Goal: Task Accomplishment & Management: Manage account settings

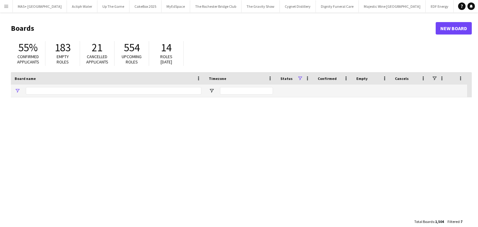
type input "**********"
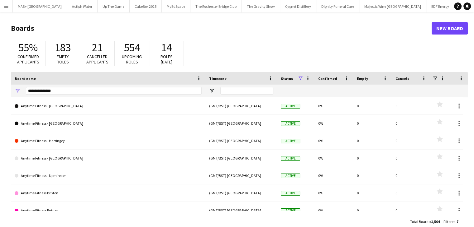
click at [6, 7] on app-icon "Menu" at bounding box center [6, 6] width 5 height 5
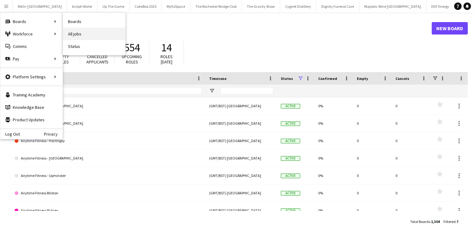
click at [87, 29] on link "All jobs" at bounding box center [94, 34] width 62 height 12
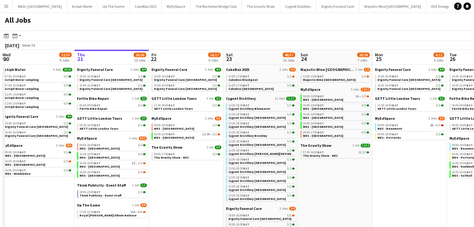
scroll to position [0, 212]
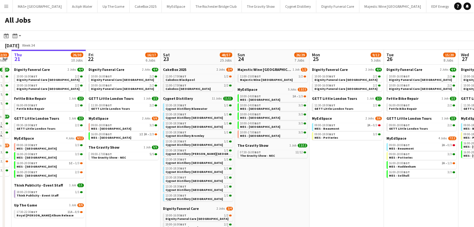
drag, startPoint x: 186, startPoint y: 186, endPoint x: 123, endPoint y: 182, distance: 63.0
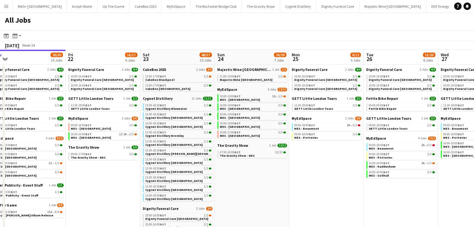
drag, startPoint x: 340, startPoint y: 172, endPoint x: 320, endPoint y: 171, distance: 20.2
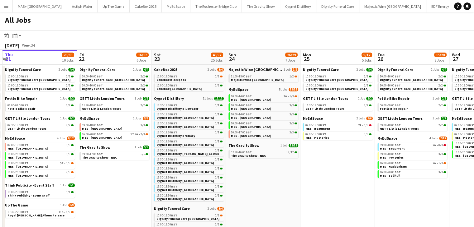
drag, startPoint x: 340, startPoint y: 162, endPoint x: 351, endPoint y: 155, distance: 13.3
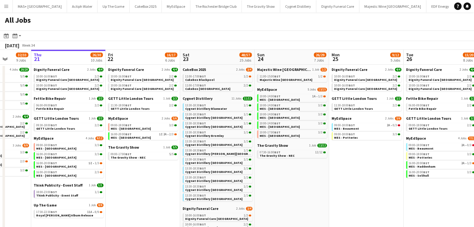
scroll to position [0, 192]
drag, startPoint x: 272, startPoint y: 170, endPoint x: 301, endPoint y: 163, distance: 29.7
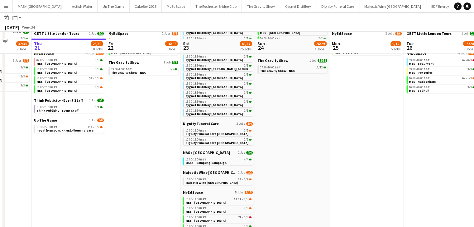
scroll to position [93, 0]
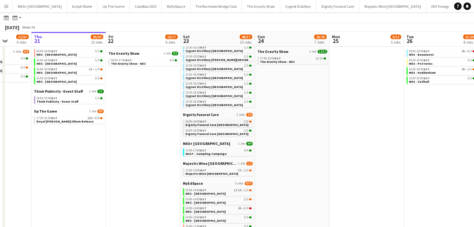
click at [234, 125] on link "10:00-16:00 BST 1/2 Dignity Funeral Care Aberdeen" at bounding box center [218, 123] width 66 height 7
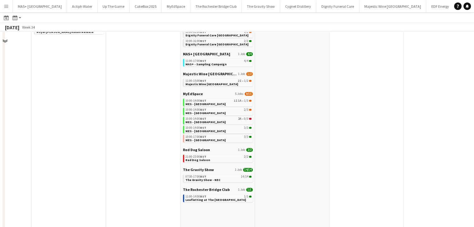
scroll to position [187, 0]
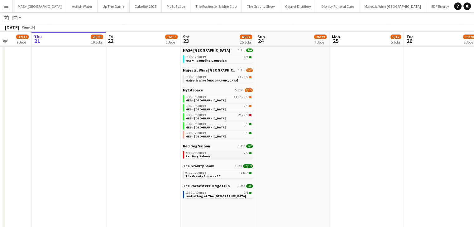
click at [210, 156] on link "21:00-23:00 BST 2/2 Red Dog Saloon" at bounding box center [218, 154] width 66 height 7
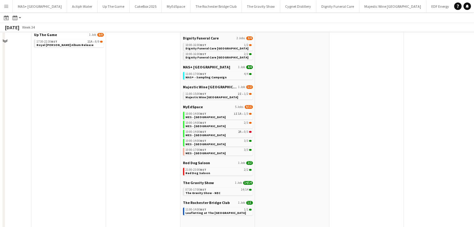
scroll to position [156, 0]
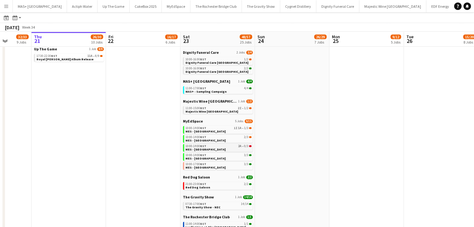
click at [229, 146] on div "10:00-14:00 BST 2A • 0/3" at bounding box center [218, 146] width 66 height 3
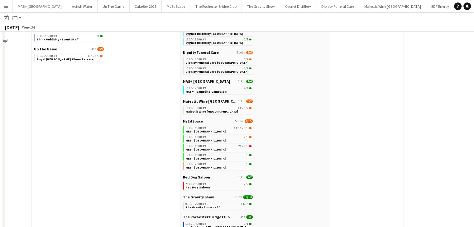
scroll to position [0, 0]
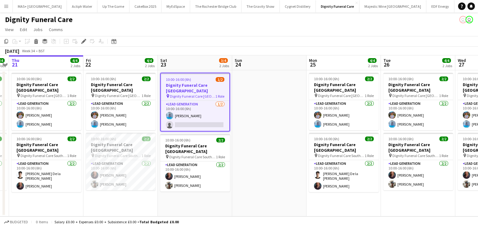
scroll to position [0, 225]
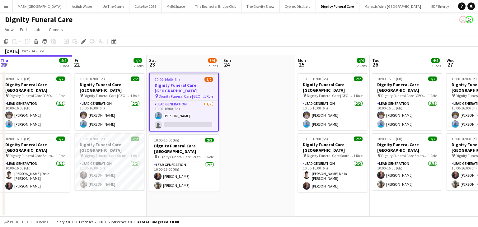
drag, startPoint x: 269, startPoint y: 132, endPoint x: 258, endPoint y: 134, distance: 11.4
click at [258, 134] on app-calendar-viewport "Mon 18 4/4 2 Jobs Tue 19 5/5 2 Jobs Wed 20 4/4 2 Jobs Thu 21 4/4 2 Jobs Fri 22 …" at bounding box center [239, 135] width 478 height 161
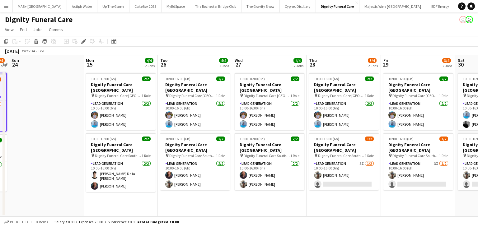
drag, startPoint x: 261, startPoint y: 168, endPoint x: 49, endPoint y: 168, distance: 212.0
click at [49, 168] on app-calendar-viewport "Wed 20 4/4 2 Jobs Thu 21 4/4 2 Jobs Fri 22 4/4 2 Jobs Sat 23 3/4 2 Jobs Sun 24 …" at bounding box center [239, 135] width 478 height 161
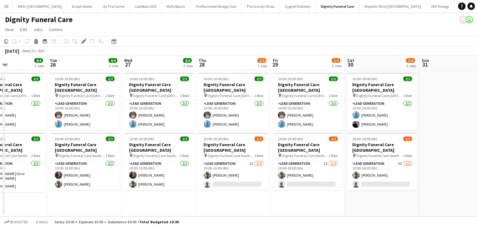
scroll to position [0, 251]
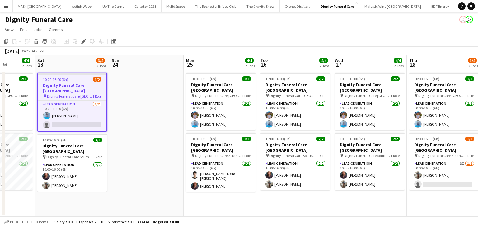
drag, startPoint x: 355, startPoint y: 186, endPoint x: 454, endPoint y: 185, distance: 99.3
click at [455, 185] on app-calendar-viewport "Wed 20 4/4 2 Jobs Thu 21 4/4 2 Jobs Fri 22 4/4 2 Jobs Sat 23 3/4 2 Jobs Sun 24 …" at bounding box center [239, 135] width 478 height 161
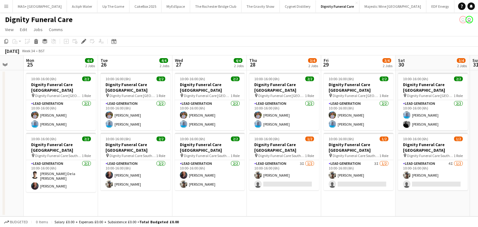
scroll to position [0, 200]
drag, startPoint x: 192, startPoint y: 185, endPoint x: 32, endPoint y: 174, distance: 160.7
click at [32, 174] on app-calendar-viewport "Fri 22 4/4 2 Jobs Sat 23 3/4 2 Jobs Sun 24 Mon 25 4/4 2 Jobs Tue 26 4/4 2 Jobs …" at bounding box center [239, 135] width 478 height 161
click at [413, 121] on app-card-role "Lead Generation 2/2 10:00-16:00 (6h) Jordan Bruce CAMERON Bruce" at bounding box center [433, 115] width 70 height 30
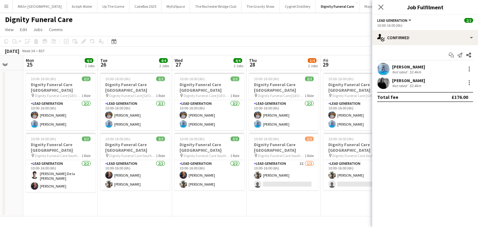
click at [401, 83] on div "Not rated" at bounding box center [400, 85] width 16 height 5
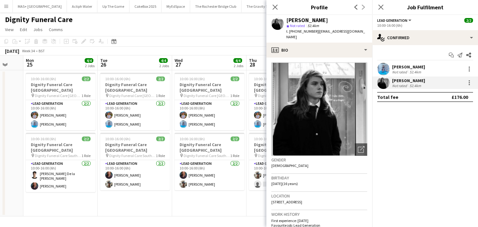
click at [401, 83] on div "Not rated" at bounding box center [400, 85] width 16 height 5
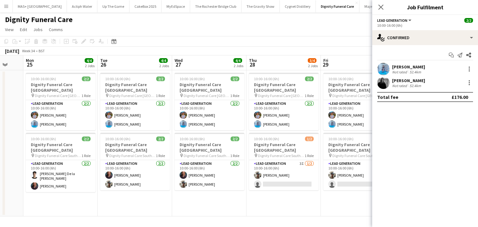
click at [409, 83] on div "52.4km" at bounding box center [416, 85] width 14 height 5
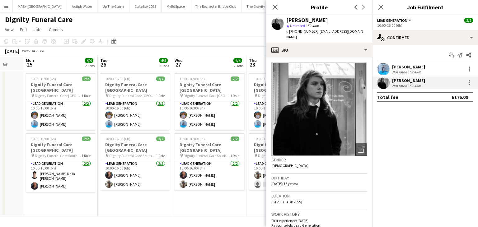
scroll to position [0, 166]
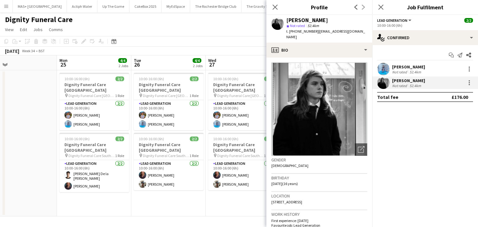
drag, startPoint x: 133, startPoint y: 215, endPoint x: 309, endPoint y: 206, distance: 176.1
click at [309, 206] on body "Menu Boards Boards Boards All jobs Status Workforce Workforce My Workforce Recr…" at bounding box center [239, 113] width 478 height 227
click at [213, 217] on app-board "Dignity Funeral Care user user View Day view expanded Day view collapsed Month …" at bounding box center [239, 119] width 478 height 215
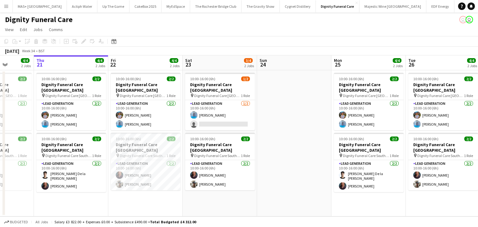
scroll to position [0, 189]
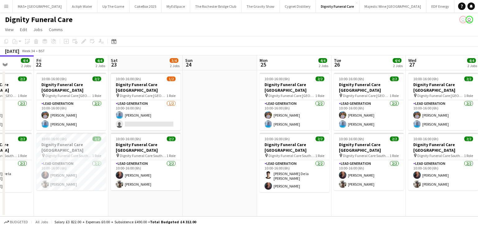
drag, startPoint x: 162, startPoint y: 208, endPoint x: 363, endPoint y: 203, distance: 200.6
click at [363, 203] on app-calendar-viewport "Tue 19 5/5 2 Jobs Wed 20 4/4 2 Jobs Thu 21 4/4 2 Jobs Fri 22 4/4 2 Jobs Sat 23 …" at bounding box center [239, 135] width 478 height 161
drag, startPoint x: 227, startPoint y: 217, endPoint x: 190, endPoint y: 204, distance: 39.5
click at [287, 216] on app-board "Dignity Funeral Care user user View Day view expanded Day view collapsed Month …" at bounding box center [239, 119] width 478 height 215
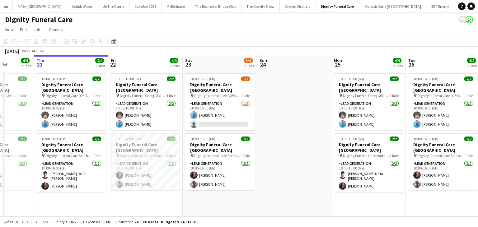
scroll to position [0, 159]
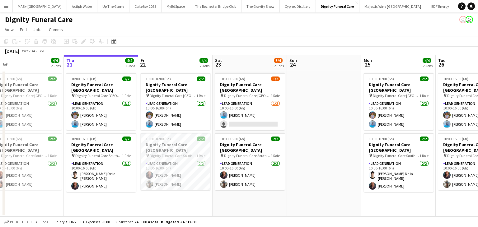
drag, startPoint x: 189, startPoint y: 204, endPoint x: 293, endPoint y: 204, distance: 104.0
click at [293, 204] on app-calendar-viewport "Mon 18 4/4 2 Jobs Tue 19 5/5 2 Jobs Wed 20 4/4 2 Jobs Thu 21 4/4 2 Jobs Fri 22 …" at bounding box center [239, 135] width 478 height 161
click at [289, 204] on app-date-cell at bounding box center [324, 143] width 74 height 146
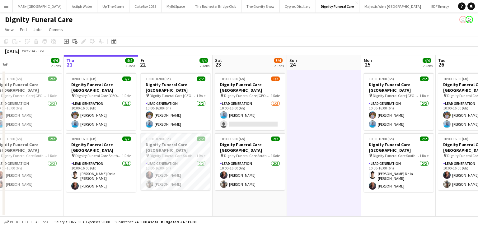
click at [250, 205] on app-date-cell "10:00-16:00 (6h) 1/2 Dignity Funeral Care Aberdeen pin Dignity Funeral Care Abe…" at bounding box center [250, 143] width 74 height 146
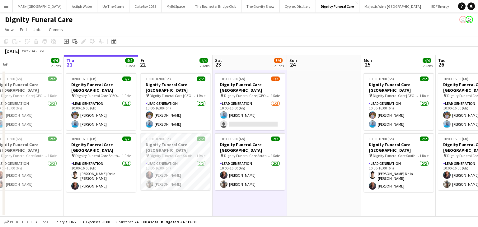
click at [214, 223] on div "Budgeted All jobs Salary £3 822.00 + Expenses £0.00 + Subsistence £490.00 = Tot…" at bounding box center [239, 222] width 478 height 11
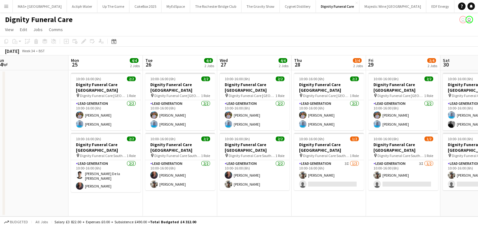
drag, startPoint x: 412, startPoint y: 207, endPoint x: 114, endPoint y: 201, distance: 298.7
click at [114, 201] on app-calendar-viewport "Thu 21 4/4 2 Jobs Fri 22 4/4 2 Jobs Sat 23 3/4 2 Jobs Sun 24 Mon 25 4/4 2 Jobs …" at bounding box center [239, 135] width 478 height 161
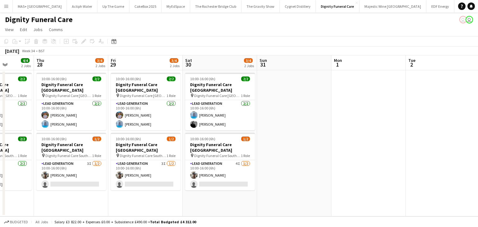
scroll to position [0, 190]
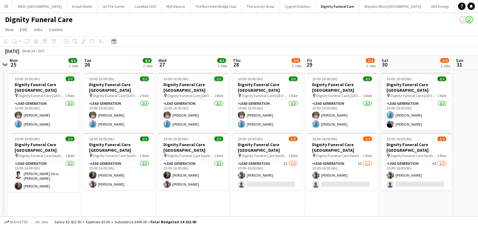
drag, startPoint x: 379, startPoint y: 198, endPoint x: 324, endPoint y: 190, distance: 55.7
click at [324, 190] on app-calendar-viewport "Sat 23 3/4 2 Jobs Sun 24 Mon 25 4/4 2 Jobs Tue 26 4/4 2 Jobs Wed 27 4/4 2 Jobs …" at bounding box center [239, 135] width 478 height 161
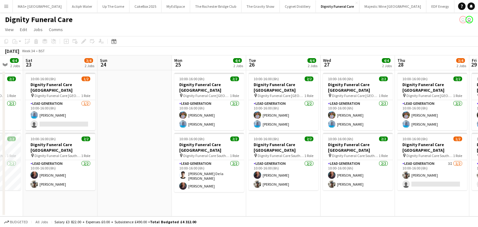
drag, startPoint x: 141, startPoint y: 190, endPoint x: 305, endPoint y: 190, distance: 164.7
click at [305, 190] on app-calendar-viewport "Thu 21 4/4 2 Jobs Fri 22 4/4 2 Jobs Sat 23 3/4 2 Jobs Sun 24 Mon 25 4/4 2 Jobs …" at bounding box center [239, 135] width 478 height 161
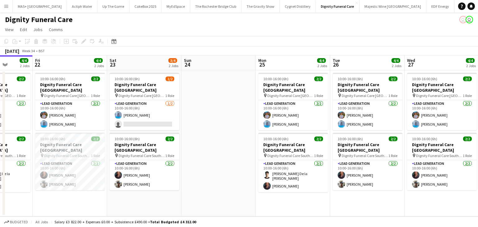
drag, startPoint x: 341, startPoint y: 182, endPoint x: 349, endPoint y: 180, distance: 8.4
click at [349, 180] on app-calendar-viewport "Tue 19 5/5 2 Jobs Wed 20 4/4 2 Jobs Thu 21 4/4 2 Jobs Fri 22 4/4 2 Jobs Sat 23 …" at bounding box center [239, 135] width 478 height 161
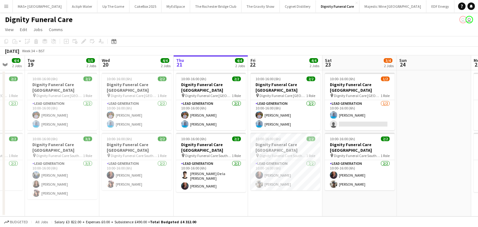
click at [413, 177] on app-calendar-viewport "Sat 16 Sun 17 Mon 18 4/4 2 Jobs Tue 19 5/5 2 Jobs Wed 20 4/4 2 Jobs Thu 21 4/4 …" at bounding box center [239, 135] width 478 height 161
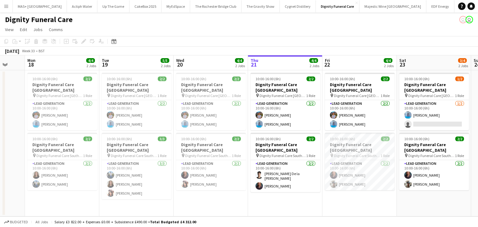
scroll to position [0, 154]
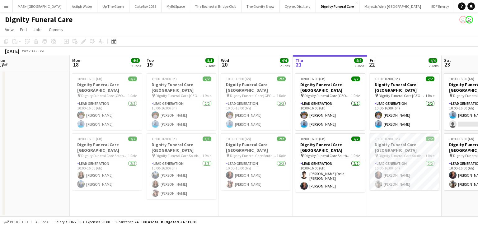
drag, startPoint x: 259, startPoint y: 201, endPoint x: 379, endPoint y: 192, distance: 119.5
click at [379, 192] on app-calendar-viewport "Fri 15 Sat 16 Sun 17 Mon 18 4/4 2 Jobs Tue 19 5/5 2 Jobs Wed 20 4/4 2 Jobs Thu …" at bounding box center [239, 135] width 478 height 161
click at [196, 183] on app-card-role "Lead Generation 3/3 10:00-16:00 (6h) Kazeem Oyetunde Katie Mills Barbara Dixon" at bounding box center [182, 179] width 70 height 39
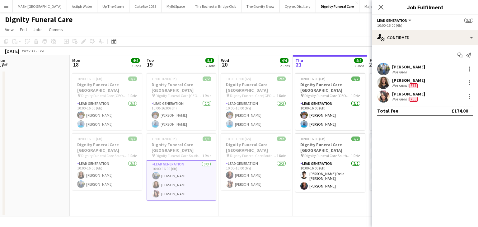
scroll to position [0, 154]
click at [431, 83] on div "Katie Mills" at bounding box center [412, 81] width 41 height 6
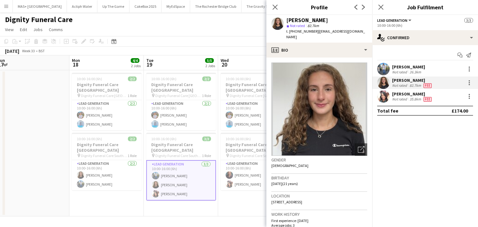
click at [249, 196] on app-date-cell "10:00-16:00 (6h) 2/2 Dignity Funeral Care Aberdeen pin Dignity Funeral Care Abe…" at bounding box center [255, 143] width 74 height 146
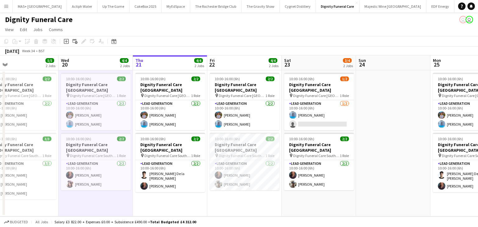
scroll to position [0, 165]
drag, startPoint x: 394, startPoint y: 191, endPoint x: 234, endPoint y: 190, distance: 160.0
click at [234, 190] on app-calendar-viewport "Sun 17 Mon 18 4/4 2 Jobs Tue 19 5/5 2 Jobs Wed 20 4/4 2 Jobs Thu 21 4/4 2 Jobs …" at bounding box center [239, 135] width 478 height 161
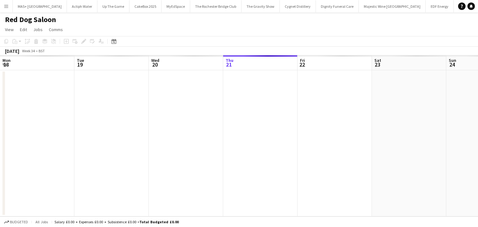
scroll to position [0, 214]
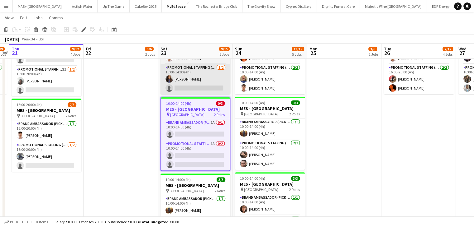
scroll to position [156, 0]
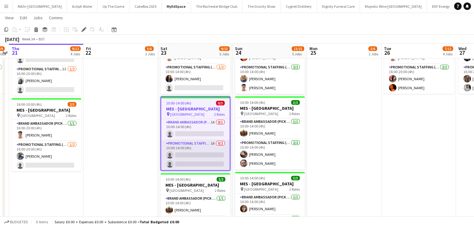
click at [203, 144] on app-card-role "Promotional Staffing (Brand Ambassadors) 1A 0/2 10:00-14:00 (4h) single-neutral…" at bounding box center [195, 155] width 69 height 30
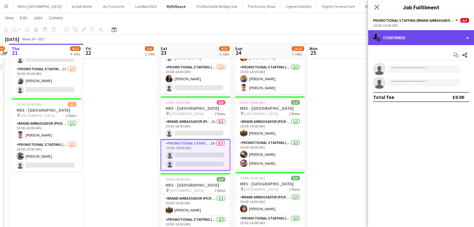
click at [409, 35] on div "single-neutral-actions-check-2 Confirmed" at bounding box center [421, 37] width 106 height 15
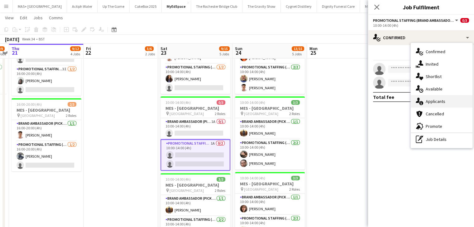
click at [440, 97] on div "single-neutral-actions-information Applicants" at bounding box center [441, 101] width 62 height 12
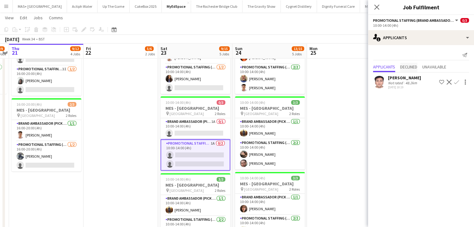
click at [410, 64] on span "Declined" at bounding box center [408, 67] width 17 height 9
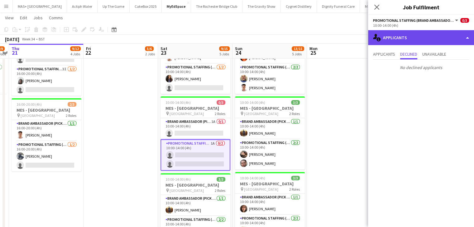
click at [385, 41] on div "single-neutral-actions-information Applicants" at bounding box center [421, 37] width 106 height 15
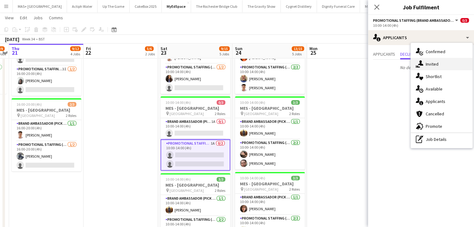
click at [439, 60] on div "single-neutral-actions-share-1 Invited" at bounding box center [441, 64] width 62 height 12
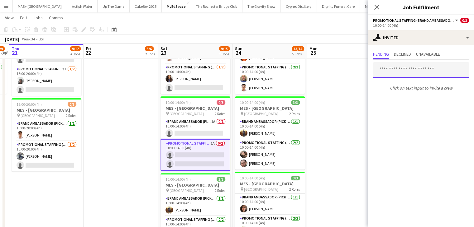
click at [399, 72] on input "text" at bounding box center [421, 70] width 96 height 16
click at [409, 67] on input "***" at bounding box center [421, 70] width 96 height 16
click at [400, 73] on input "***" at bounding box center [421, 70] width 96 height 16
type input "*"
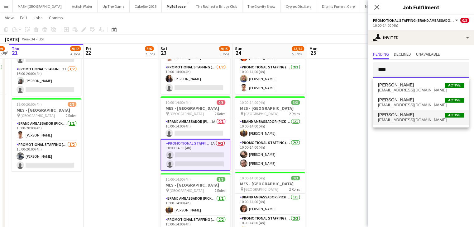
type input "****"
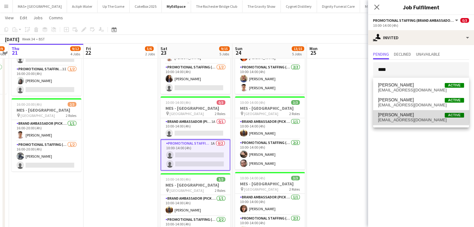
click at [410, 114] on span "Paul Metcalfe Active" at bounding box center [421, 114] width 86 height 5
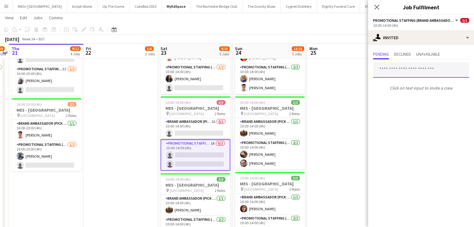
scroll to position [0, 0]
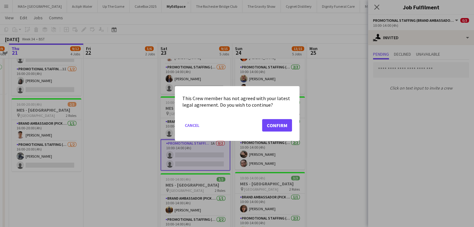
drag, startPoint x: 192, startPoint y: 126, endPoint x: 365, endPoint y: 85, distance: 177.6
click at [192, 126] on button "Cancel" at bounding box center [192, 126] width 20 height 10
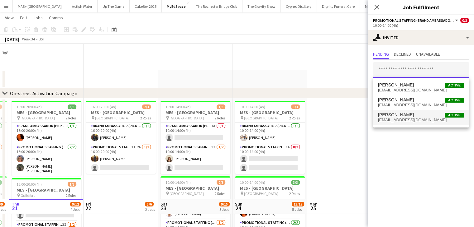
scroll to position [156, 0]
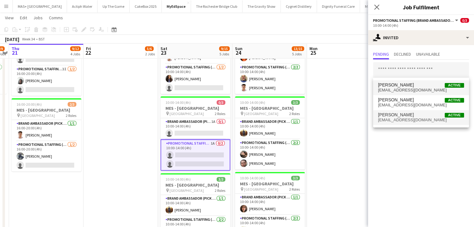
click at [408, 88] on span "bonsupauline@gmail.com" at bounding box center [421, 90] width 86 height 5
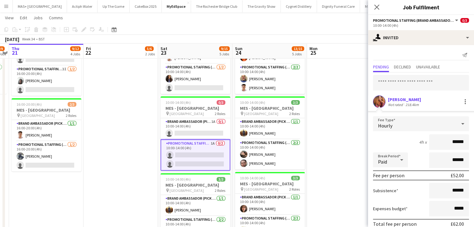
click at [315, 114] on app-date-cell at bounding box center [344, 112] width 74 height 339
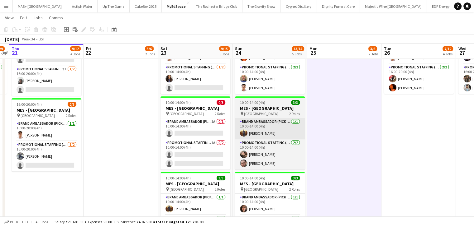
click at [193, 143] on app-card-role "Promotional Staffing (Brand Ambassadors) 1A 0/2 10:00-14:00 (4h) single-neutral…" at bounding box center [195, 154] width 70 height 30
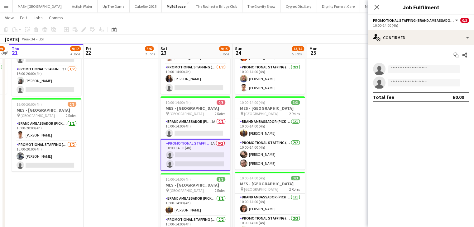
click at [326, 115] on app-date-cell at bounding box center [344, 112] width 74 height 339
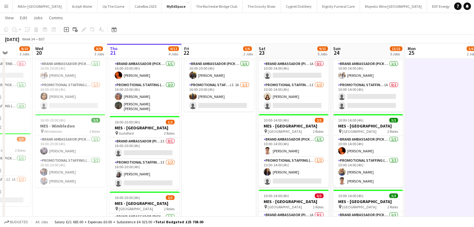
scroll to position [0, 189]
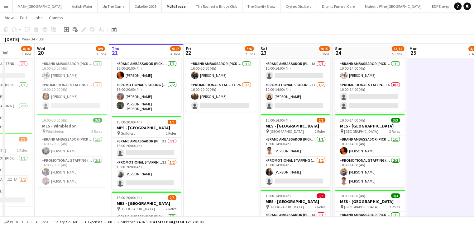
drag, startPoint x: 120, startPoint y: 136, endPoint x: 220, endPoint y: 131, distance: 100.1
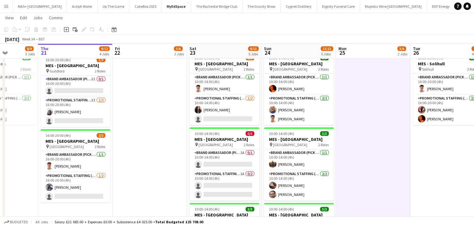
scroll to position [0, 262]
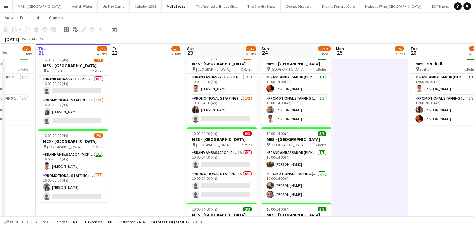
drag, startPoint x: 232, startPoint y: 125, endPoint x: 158, endPoint y: 128, distance: 73.6
click at [158, 128] on app-calendar-viewport "Sun 17 9/9 3 Jobs Mon 18 3/3 1 Job Tue 19 8/10 3 Jobs Wed 20 8/9 3 Jobs Thu 21 …" at bounding box center [237, 194] width 474 height 588
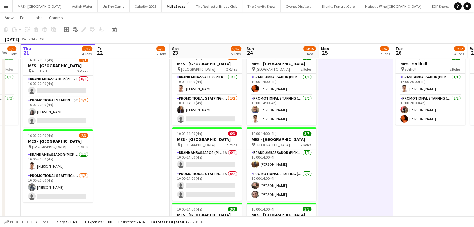
drag, startPoint x: 378, startPoint y: 147, endPoint x: 363, endPoint y: 148, distance: 14.9
click at [363, 148] on app-calendar-viewport "Sun 17 9/9 3 Jobs Mon 18 3/3 1 Job Tue 19 8/10 3 Jobs Wed 20 8/9 3 Jobs Thu 21 …" at bounding box center [237, 194] width 474 height 588
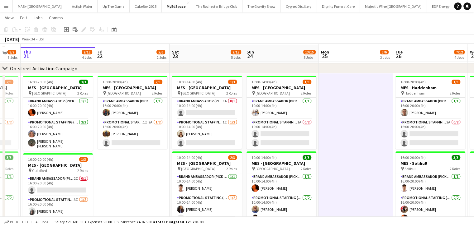
scroll to position [31, 0]
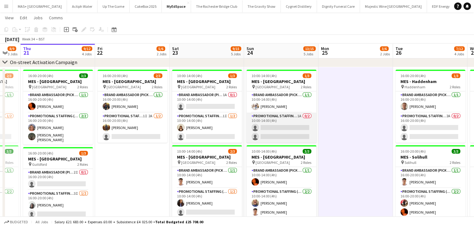
click at [289, 116] on app-card-role "Promotional Staffing (Brand Ambassadors) 1A 0/2 10:00-14:00 (4h) single-neutral…" at bounding box center [281, 128] width 70 height 30
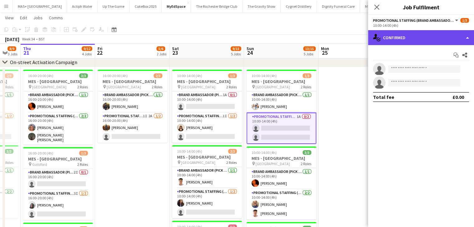
click at [387, 39] on div "single-neutral-actions-check-2 Confirmed" at bounding box center [421, 37] width 106 height 15
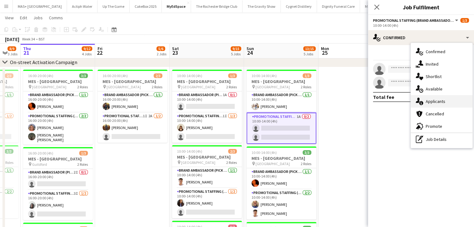
click at [440, 98] on div "single-neutral-actions-information Applicants" at bounding box center [441, 101] width 62 height 12
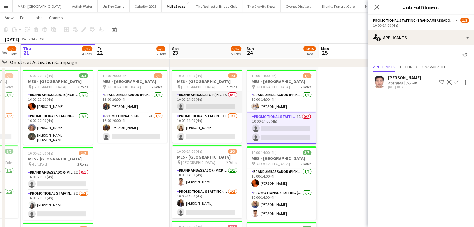
click at [215, 101] on app-card-role "Brand Ambassador (Pick up) 1A 0/1 10:00-14:00 (4h) single-neutral-actions" at bounding box center [207, 102] width 70 height 21
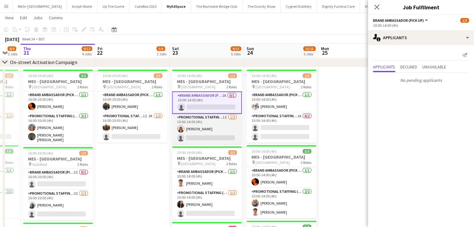
click at [209, 121] on app-card-role "Promotional Staffing (Brand Ambassadors) 1I 1/2 10:00-14:00 (4h) Amelie Forbes …" at bounding box center [207, 129] width 70 height 30
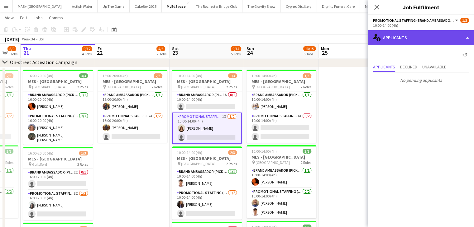
click at [412, 34] on div "single-neutral-actions-information Applicants" at bounding box center [421, 37] width 106 height 15
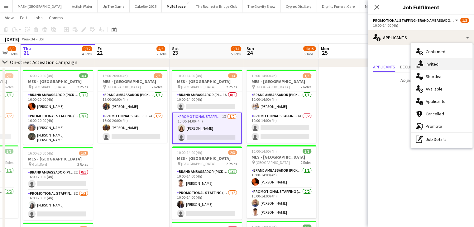
click at [437, 66] on div "single-neutral-actions-share-1 Invited" at bounding box center [441, 64] width 62 height 12
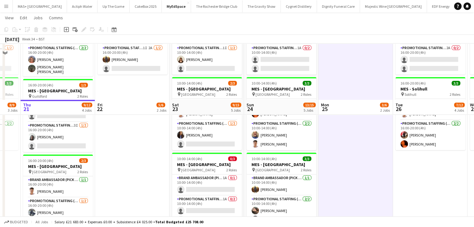
scroll to position [156, 0]
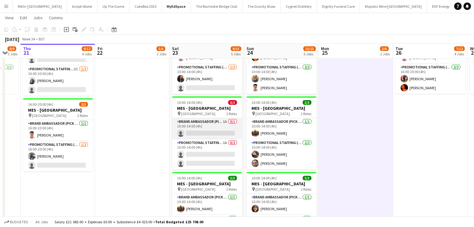
click at [209, 125] on app-card-role "Brand Ambassador (Pick up) 1A 0/1 10:00-14:00 (4h) single-neutral-actions" at bounding box center [207, 128] width 70 height 21
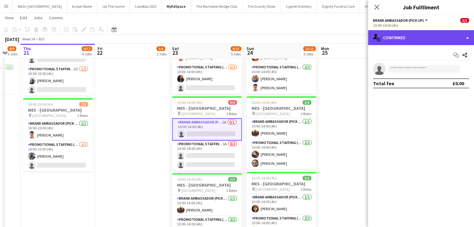
click at [406, 36] on div "single-neutral-actions-check-2 Confirmed" at bounding box center [421, 37] width 106 height 15
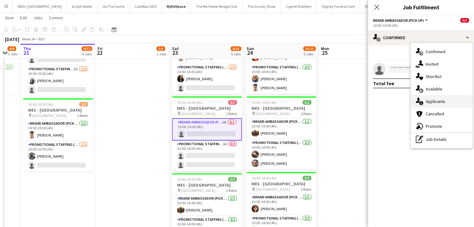
click at [437, 100] on div "single-neutral-actions-information Applicants" at bounding box center [441, 101] width 62 height 12
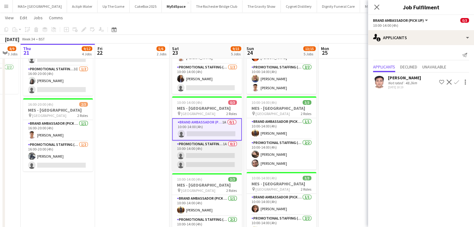
click at [200, 143] on app-card-role "Promotional Staffing (Brand Ambassadors) 1A 0/2 10:00-14:00 (4h) single-neutral…" at bounding box center [207, 156] width 70 height 30
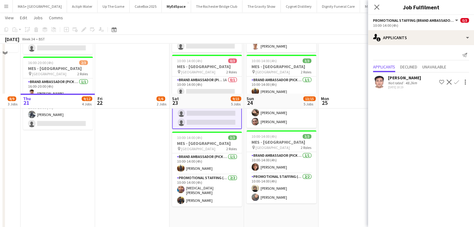
scroll to position [249, 0]
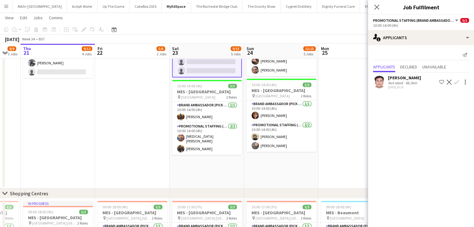
click at [349, 117] on app-date-cell at bounding box center [355, 18] width 74 height 339
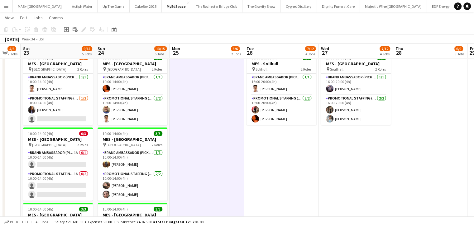
scroll to position [0, 183]
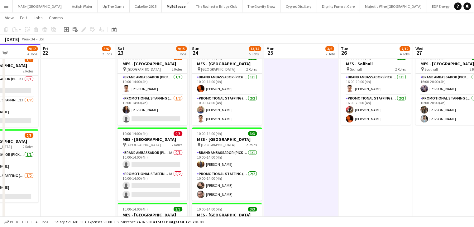
drag, startPoint x: 314, startPoint y: 132, endPoint x: 182, endPoint y: 134, distance: 131.7
click at [182, 134] on app-calendar-viewport "Tue 19 8/10 3 Jobs Wed 20 8/9 3 Jobs Thu 21 9/12 4 Jobs Fri 22 5/6 2 Jobs Sat 2…" at bounding box center [237, 194] width 474 height 588
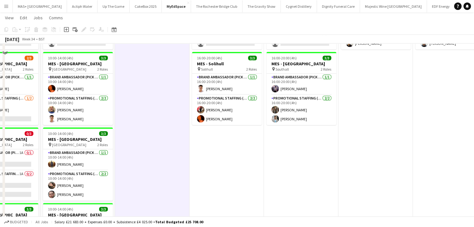
scroll to position [0, 0]
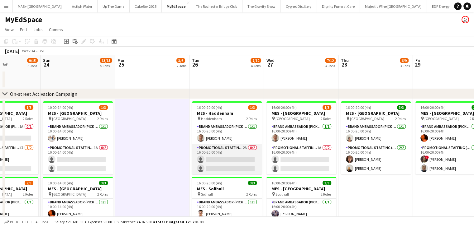
click at [219, 148] on app-card-role "Promotional Staffing (Brand Ambassadors) 2A 0/2 16:00-20:00 (4h) single-neutral…" at bounding box center [227, 159] width 70 height 30
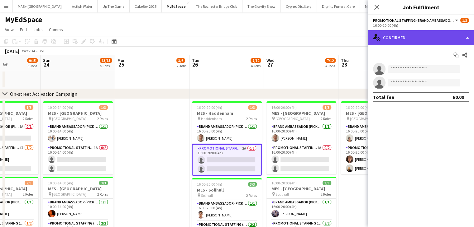
click at [385, 39] on div "single-neutral-actions-check-2 Confirmed" at bounding box center [421, 37] width 106 height 15
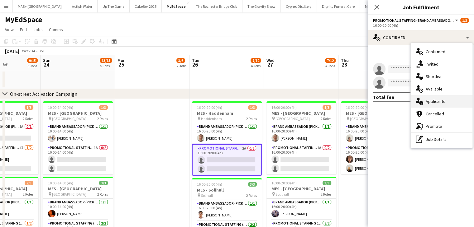
click at [432, 97] on div "single-neutral-actions-information Applicants" at bounding box center [441, 101] width 62 height 12
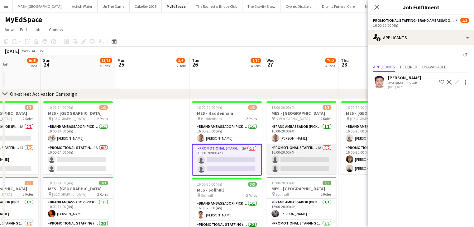
scroll to position [31, 0]
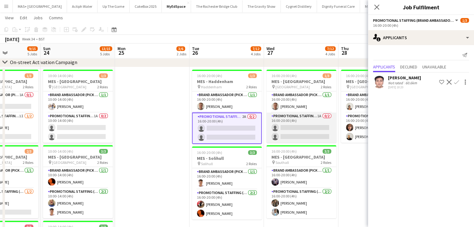
click at [306, 117] on app-card-role "Promotional Staffing (Brand Ambassadors) 1A 0/2 16:00-20:00 (4h) single-neutral…" at bounding box center [301, 128] width 70 height 30
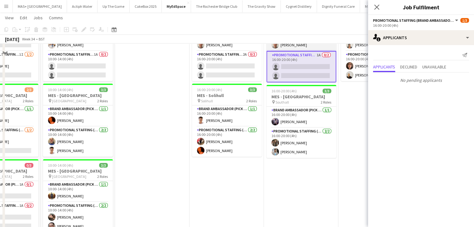
scroll to position [93, 0]
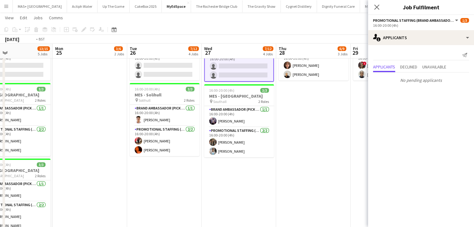
drag, startPoint x: 345, startPoint y: 142, endPoint x: 208, endPoint y: 144, distance: 137.6
click at [207, 144] on app-calendar-viewport "Thu 21 9/12 4 Jobs Fri 22 5/6 2 Jobs Sat 23 9/15 5 Jobs Sun 24 13/15 5 Jobs Mon…" at bounding box center [237, 225] width 474 height 588
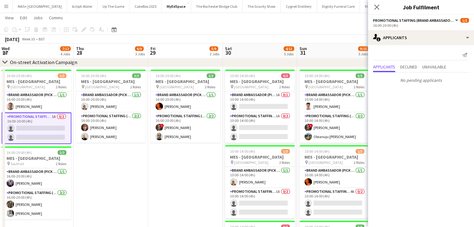
scroll to position [0, 249]
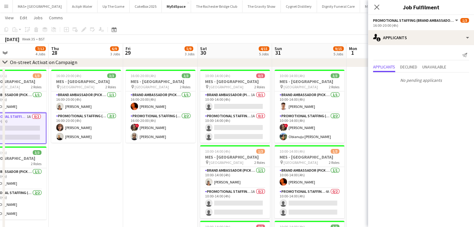
drag, startPoint x: 293, startPoint y: 149, endPoint x: 141, endPoint y: 150, distance: 151.6
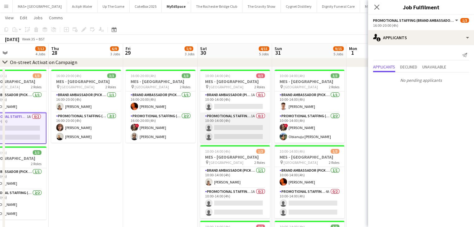
click at [248, 122] on app-card-role "Promotional Staffing (Brand Ambassadors) 1A 0/2 10:00-14:00 (4h) single-neutral…" at bounding box center [235, 128] width 70 height 30
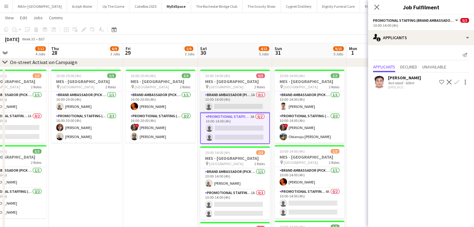
click at [242, 99] on app-card-role "Brand Ambassador (Pick up) 1A 0/1 10:00-14:00 (4h) single-neutral-actions" at bounding box center [235, 102] width 70 height 21
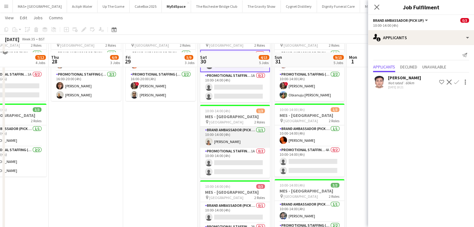
scroll to position [93, 0]
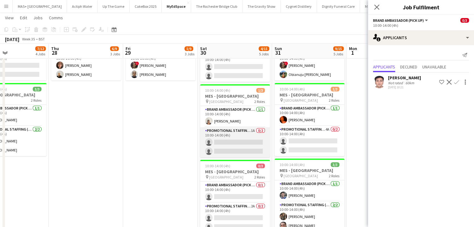
click at [243, 129] on app-card-role "Promotional Staffing (Brand Ambassadors) 1A 0/2 10:00-14:00 (4h) single-neutral…" at bounding box center [235, 142] width 70 height 30
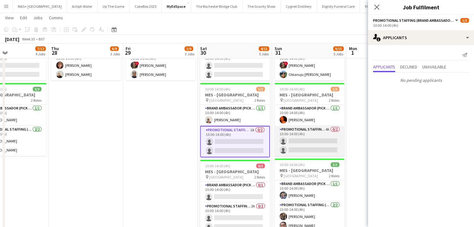
click at [297, 133] on app-card-role "Promotional Staffing (Brand Ambassadors) 4A 0/2 10:00-14:00 (4h) single-neutral…" at bounding box center [309, 141] width 70 height 30
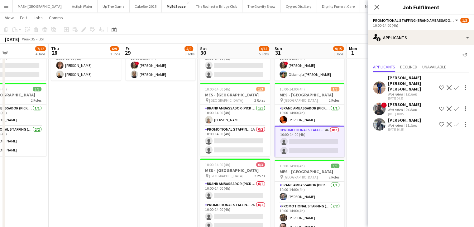
click at [460, 121] on button "Confirm" at bounding box center [455, 124] width 7 height 7
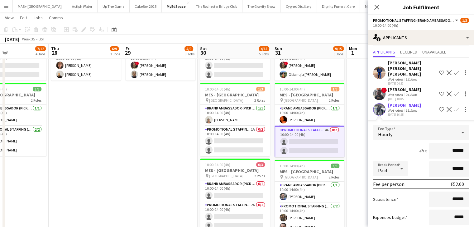
scroll to position [45, 0]
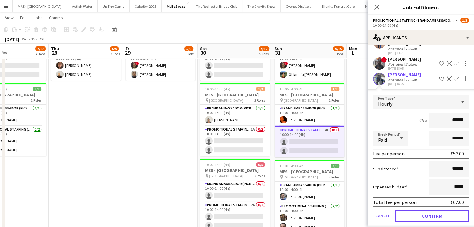
drag, startPoint x: 423, startPoint y: 207, endPoint x: 414, endPoint y: 201, distance: 11.8
click at [423, 210] on button "Confirm" at bounding box center [432, 216] width 74 height 12
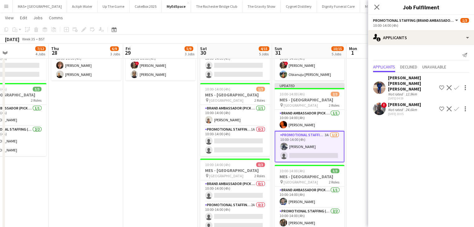
click at [359, 152] on app-date-cell at bounding box center [383, 174] width 74 height 339
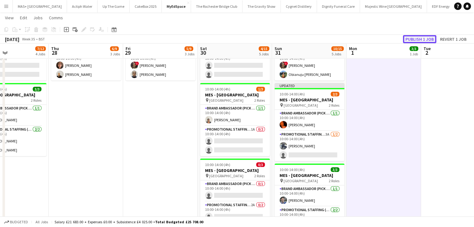
click at [419, 39] on button "Publish 1 job" at bounding box center [419, 39] width 33 height 8
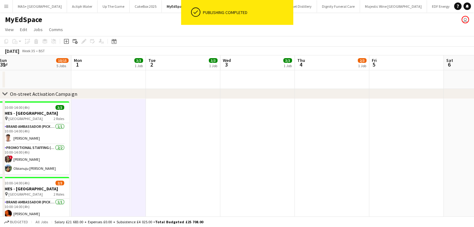
drag, startPoint x: 437, startPoint y: 116, endPoint x: 251, endPoint y: 124, distance: 187.0
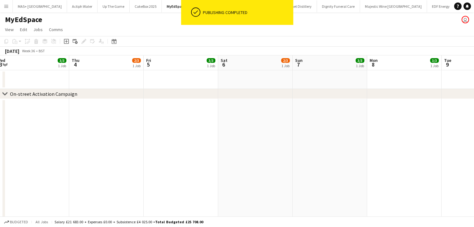
drag, startPoint x: 257, startPoint y: 130, endPoint x: 93, endPoint y: 130, distance: 163.8
drag, startPoint x: 311, startPoint y: 131, endPoint x: 161, endPoint y: 133, distance: 150.1
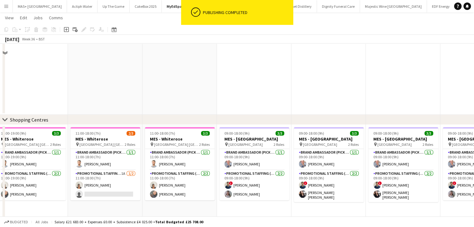
scroll to position [271, 0]
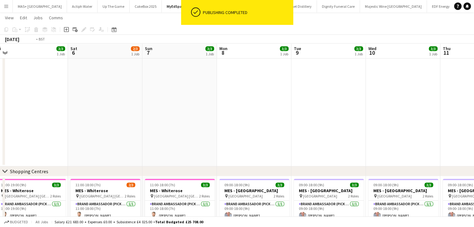
drag, startPoint x: 79, startPoint y: 119, endPoint x: 422, endPoint y: 125, distance: 343.2
click at [435, 124] on app-calendar-viewport "Tue 2 3/3 1 Job Wed 3 3/3 1 Job Thu 4 2/3 1 Job Fri 5 3/3 1 Job Sat 6 2/3 1 Job…" at bounding box center [237, 47] width 474 height 588
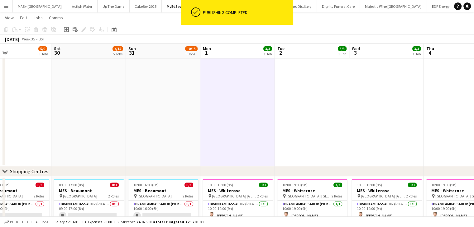
drag, startPoint x: 328, startPoint y: 132, endPoint x: 350, endPoint y: 132, distance: 22.1
click at [386, 132] on app-calendar-viewport "Wed 27 7/12 4 Jobs Thu 28 6/9 3 Jobs Fri 29 5/9 3 Jobs Sat 30 4/15 5 Jobs Sun 3…" at bounding box center [237, 47] width 474 height 588
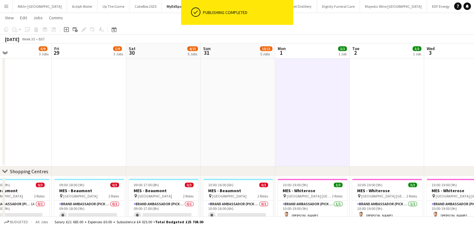
drag, startPoint x: 310, startPoint y: 133, endPoint x: 315, endPoint y: 134, distance: 5.3
click at [405, 133] on app-calendar-viewport "Wed 27 7/12 4 Jobs Thu 28 6/9 3 Jobs Fri 29 5/9 3 Jobs Sat 30 4/15 5 Jobs Sun 3…" at bounding box center [237, 47] width 474 height 588
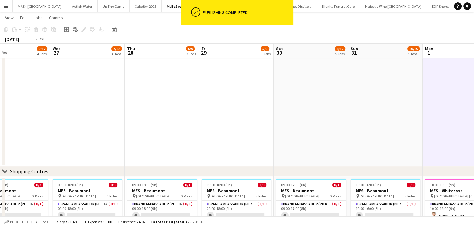
drag, startPoint x: 241, startPoint y: 119, endPoint x: 422, endPoint y: 120, distance: 180.9
click at [422, 120] on app-calendar-viewport "Sun 24 13/15 5 Jobs Mon 25 3/6 2 Jobs Tue 26 7/12 4 Jobs Wed 27 7/12 4 Jobs Thu…" at bounding box center [237, 47] width 474 height 588
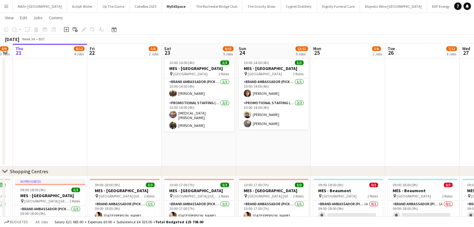
scroll to position [0, 136]
drag, startPoint x: 390, startPoint y: 121, endPoint x: 404, endPoint y: 121, distance: 13.7
click at [404, 121] on app-calendar-viewport "Tue 19 8/10 3 Jobs Wed 20 8/9 3 Jobs Thu 21 9/12 4 Jobs Fri 22 5/6 2 Jobs Sat 2…" at bounding box center [237, 47] width 474 height 588
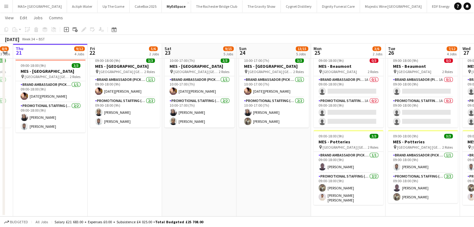
scroll to position [0, 222]
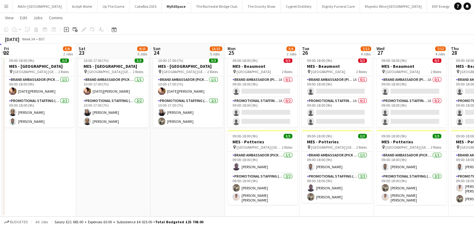
drag, startPoint x: 224, startPoint y: 148, endPoint x: 139, endPoint y: 144, distance: 85.7
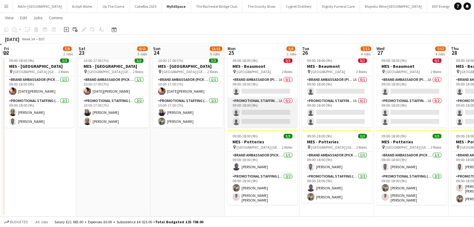
click at [275, 101] on app-card-role "Promotional Staffing (Brand Ambassadors) 1A 0/2 09:00-18:00 (9h) single-neutral…" at bounding box center [262, 112] width 70 height 30
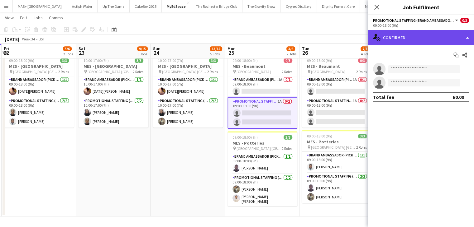
click at [396, 41] on div "single-neutral-actions-check-2 Confirmed" at bounding box center [421, 37] width 106 height 15
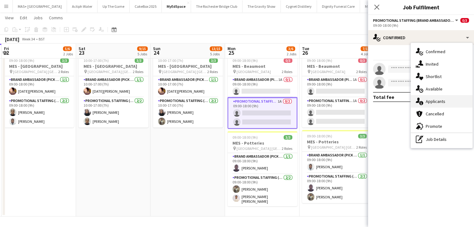
click at [440, 105] on div "single-neutral-actions-information Applicants" at bounding box center [441, 101] width 62 height 12
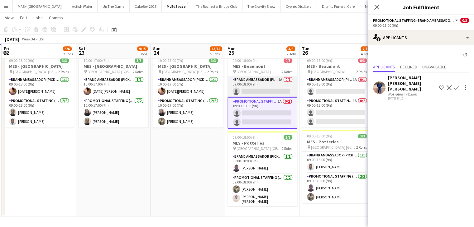
click at [244, 77] on app-card-role "Brand Ambassador (Pick up) 1A 0/1 09:00-18:00 (9h) single-neutral-actions" at bounding box center [262, 86] width 70 height 21
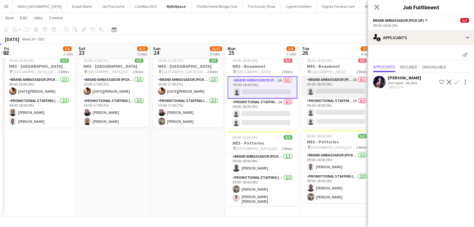
click at [352, 88] on app-card-role "Brand Ambassador (Pick up) 1A 0/1 09:00-18:00 (9h) single-neutral-actions" at bounding box center [337, 86] width 70 height 21
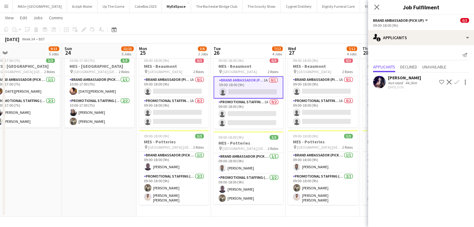
drag, startPoint x: 204, startPoint y: 157, endPoint x: 110, endPoint y: 151, distance: 94.8
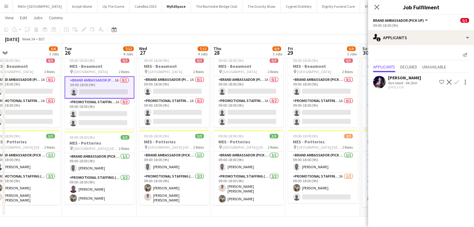
scroll to position [0, 168]
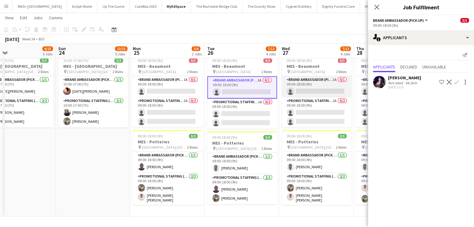
click at [327, 84] on app-card-role "Brand Ambassador (Pick up) 1A 0/1 09:00-18:00 (9h) single-neutral-actions" at bounding box center [316, 86] width 70 height 21
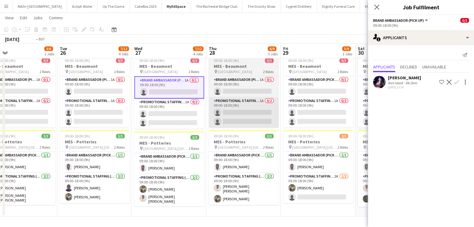
drag, startPoint x: 200, startPoint y: 130, endPoint x: 216, endPoint y: 121, distance: 18.0
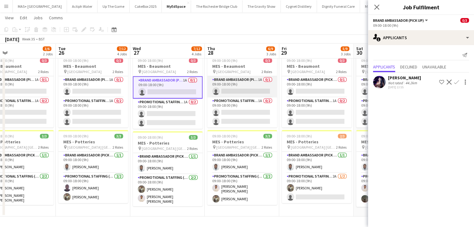
click at [255, 78] on app-card-role "Brand Ambassador (Pick up) 1A 0/1 09:00-18:00 (9h) single-neutral-actions" at bounding box center [242, 86] width 70 height 21
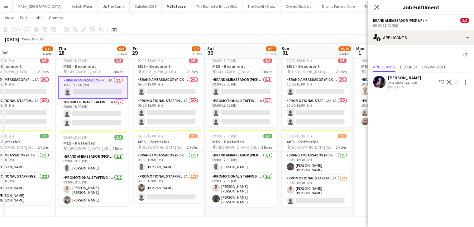
drag, startPoint x: 325, startPoint y: 130, endPoint x: 176, endPoint y: 135, distance: 148.9
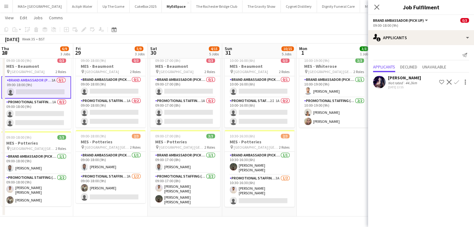
drag, startPoint x: 257, startPoint y: 113, endPoint x: 222, endPoint y: 119, distance: 35.7
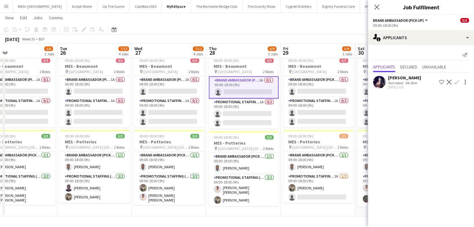
drag, startPoint x: 287, startPoint y: 119, endPoint x: 384, endPoint y: 119, distance: 97.2
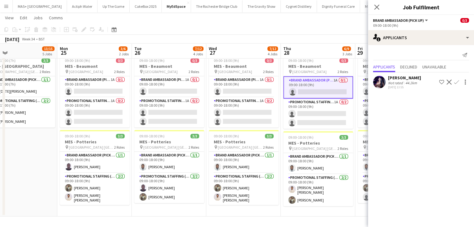
scroll to position [0, 133]
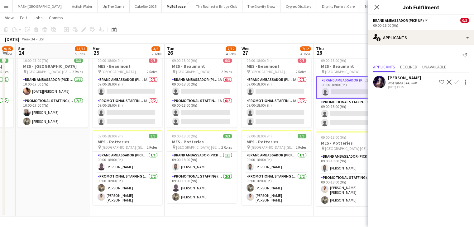
drag, startPoint x: 191, startPoint y: 118, endPoint x: 298, endPoint y: 118, distance: 107.1
click at [127, 88] on app-card-role "Brand Ambassador (Pick up) 1A 0/1 09:00-18:00 (9h) single-neutral-actions" at bounding box center [127, 86] width 70 height 21
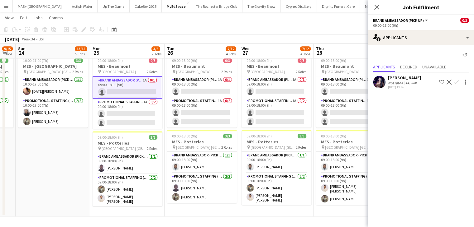
click at [455, 80] on app-icon "Confirm" at bounding box center [456, 82] width 5 height 5
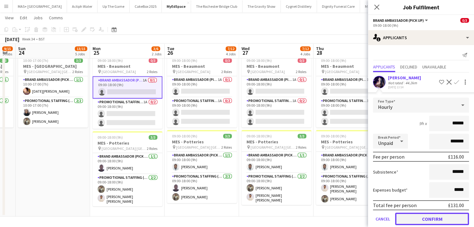
click at [431, 218] on button "Confirm" at bounding box center [432, 219] width 74 height 12
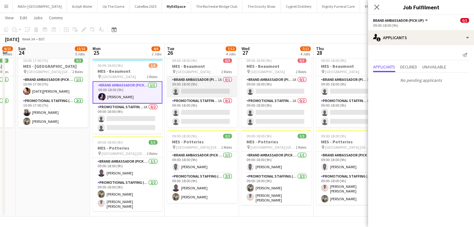
click at [189, 87] on app-card-role "Brand Ambassador (Pick up) 1A 0/1 09:00-18:00 (9h) single-neutral-actions" at bounding box center [202, 86] width 70 height 21
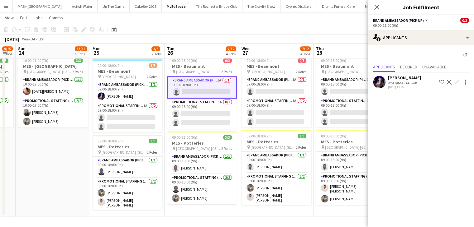
click at [457, 81] on app-icon "Confirm" at bounding box center [456, 82] width 5 height 5
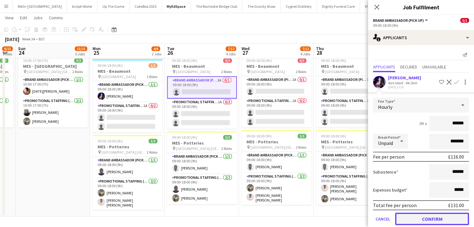
click at [433, 219] on button "Confirm" at bounding box center [432, 219] width 74 height 12
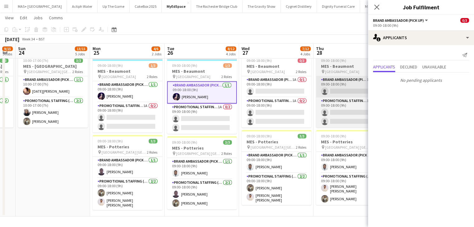
drag, startPoint x: 266, startPoint y: 79, endPoint x: 351, endPoint y: 87, distance: 84.8
click at [266, 79] on app-card-role "Brand Ambassador (Pick up) 1A 0/1 09:00-18:00 (9h) single-neutral-actions" at bounding box center [276, 86] width 70 height 21
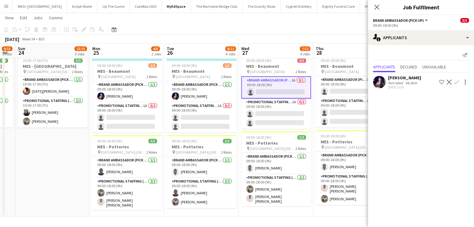
click at [457, 81] on app-icon "Confirm" at bounding box center [456, 82] width 5 height 5
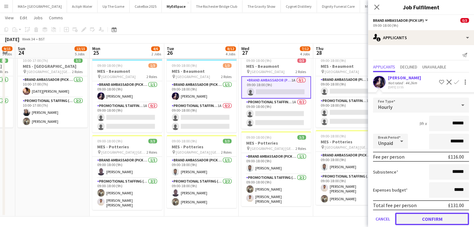
click at [428, 215] on button "Confirm" at bounding box center [432, 219] width 74 height 12
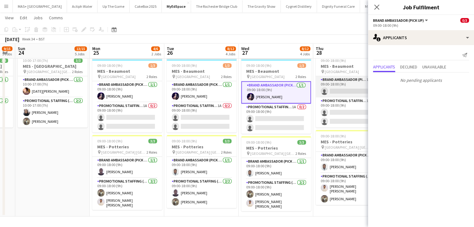
click at [339, 81] on app-card-role "Brand Ambassador (Pick up) 1A 0/1 09:00-18:00 (9h) single-neutral-actions" at bounding box center [350, 86] width 70 height 21
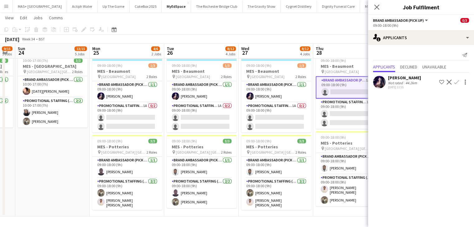
click at [454, 82] on app-icon "Confirm" at bounding box center [456, 82] width 5 height 5
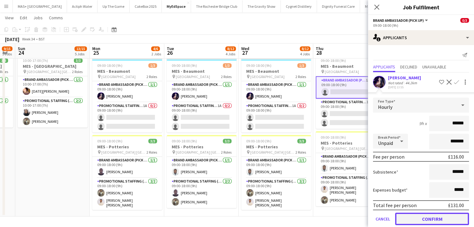
click at [423, 221] on button "Confirm" at bounding box center [432, 219] width 74 height 12
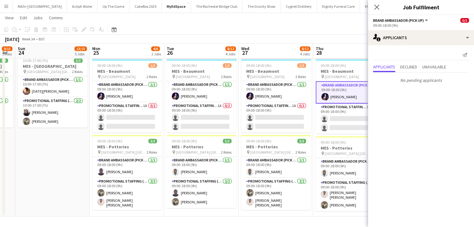
drag, startPoint x: 338, startPoint y: 217, endPoint x: 343, endPoint y: 212, distance: 7.7
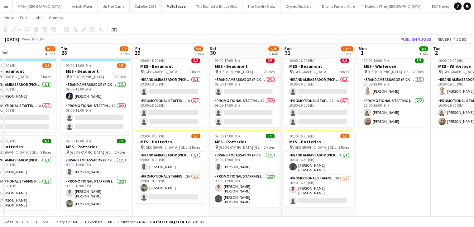
drag, startPoint x: 392, startPoint y: 201, endPoint x: 138, endPoint y: 210, distance: 254.9
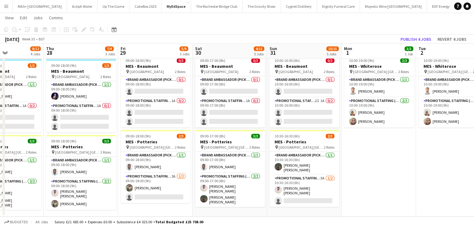
drag, startPoint x: 370, startPoint y: 155, endPoint x: 356, endPoint y: 158, distance: 14.6
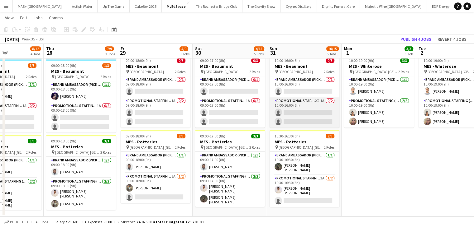
click at [300, 108] on app-card-role "Promotional Staffing (Brand Ambassadors) 2I 1A 0/2 10:00-16:00 (6h) single-neut…" at bounding box center [304, 112] width 70 height 30
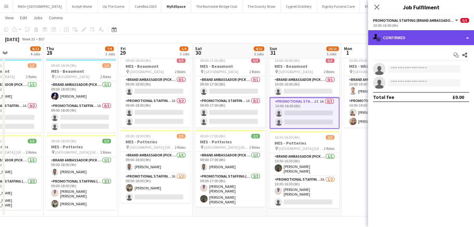
click at [409, 40] on div "single-neutral-actions-check-2 Confirmed" at bounding box center [421, 37] width 106 height 15
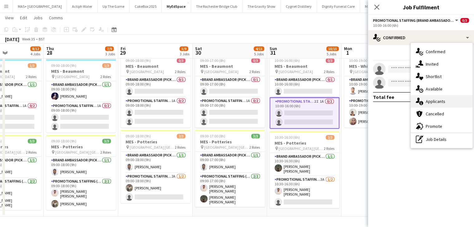
click at [439, 101] on div "single-neutral-actions-information Applicants" at bounding box center [441, 101] width 62 height 12
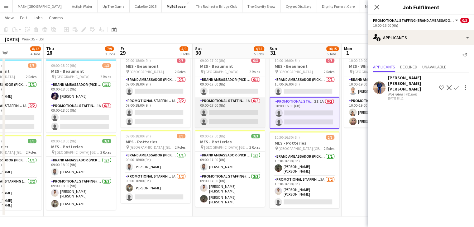
click at [249, 106] on app-card-role "Promotional Staffing (Brand Ambassadors) 1A 0/2 09:00-17:00 (8h) single-neutral…" at bounding box center [230, 112] width 70 height 30
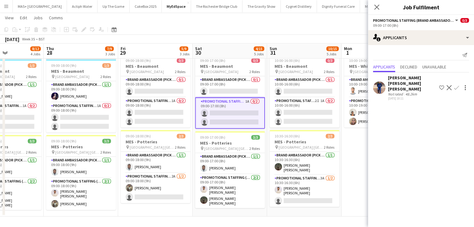
click at [346, 162] on app-date-cell "10:00-19:00 (9h) 3/3 MES - Whiterose pin Whiterose Shopping Centre Leeds 2 Role…" at bounding box center [378, 134] width 74 height 165
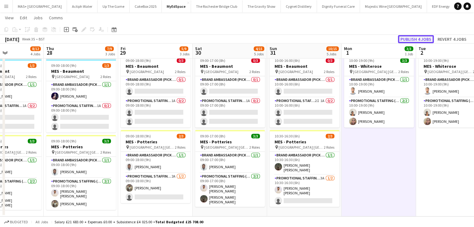
click at [401, 40] on button "Publish 4 jobs" at bounding box center [416, 39] width 36 height 8
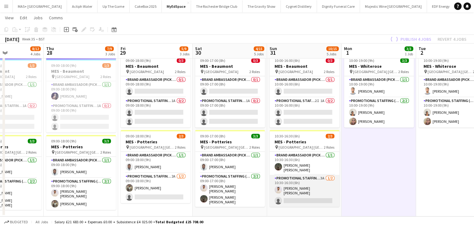
click at [305, 181] on app-card-role "Promotional Staffing (Brand Ambassadors) 3A 1/2 10:30-16:30 (6h) Muzammil Ahmed…" at bounding box center [304, 191] width 70 height 32
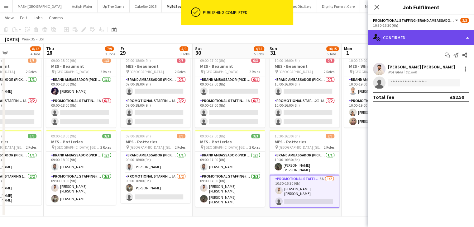
click at [412, 36] on div "single-neutral-actions-check-2 Confirmed" at bounding box center [421, 37] width 106 height 15
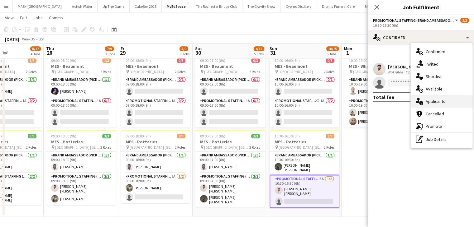
click at [431, 101] on div "single-neutral-actions-information Applicants" at bounding box center [441, 101] width 62 height 12
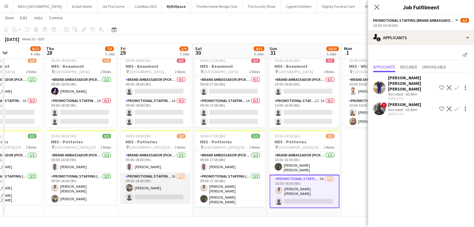
click at [170, 187] on app-card-role "Promotional Staffing (Brand Ambassadors) 2A 1/2 09:00-18:00 (9h) Syed Shah sing…" at bounding box center [156, 188] width 70 height 30
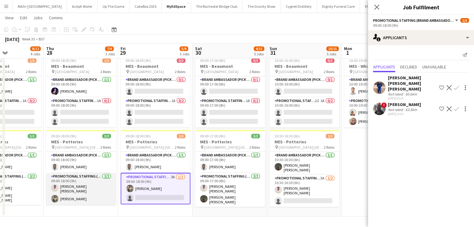
click at [86, 183] on app-card-role "Promotional Staffing (Brand Ambassadors) 2/2 09:00-18:00 (9h) Muzammil Ahmed Sh…" at bounding box center [81, 189] width 70 height 32
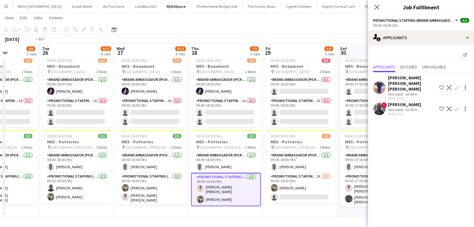
drag, startPoint x: 77, startPoint y: 210, endPoint x: 296, endPoint y: 181, distance: 221.1
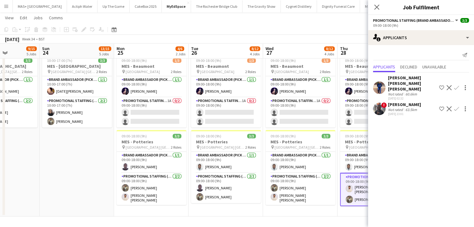
scroll to position [0, 125]
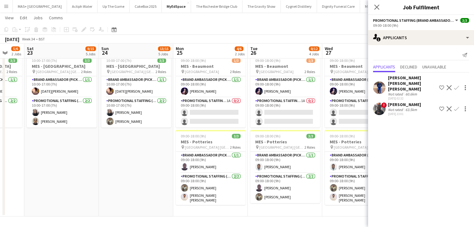
drag, startPoint x: 122, startPoint y: 195, endPoint x: 256, endPoint y: 195, distance: 133.6
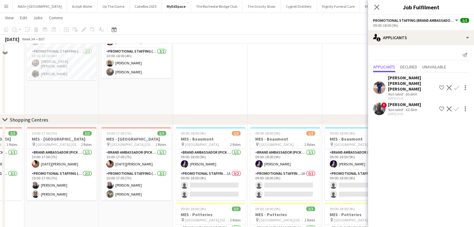
scroll to position [302, 0]
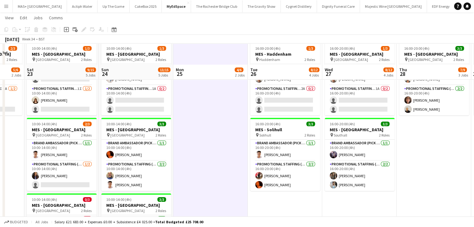
scroll to position [0, 0]
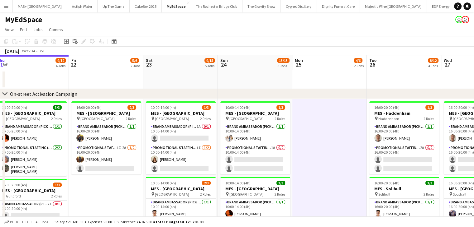
drag, startPoint x: 204, startPoint y: 163, endPoint x: 314, endPoint y: 157, distance: 111.0
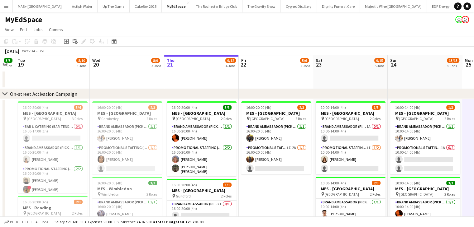
drag, startPoint x: 99, startPoint y: 191, endPoint x: 268, endPoint y: 166, distance: 171.6
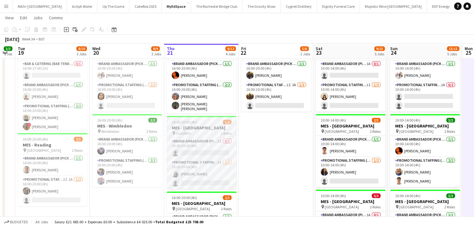
click at [193, 124] on span "16:00-20:00 (4h)" at bounding box center [184, 122] width 25 height 5
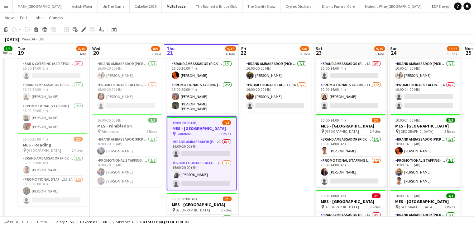
scroll to position [0, 253]
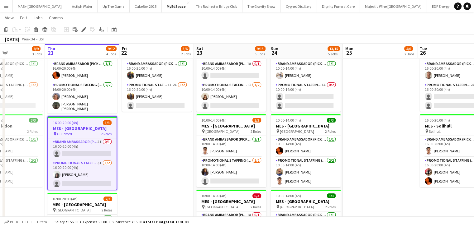
drag, startPoint x: 306, startPoint y: 147, endPoint x: 38, endPoint y: 147, distance: 268.1
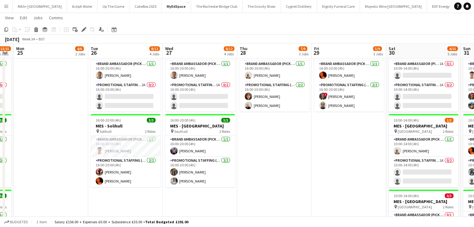
drag, startPoint x: 250, startPoint y: 134, endPoint x: 84, endPoint y: 137, distance: 166.0
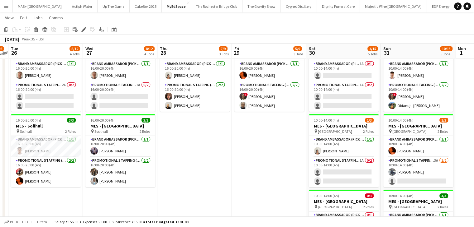
scroll to position [0, 230]
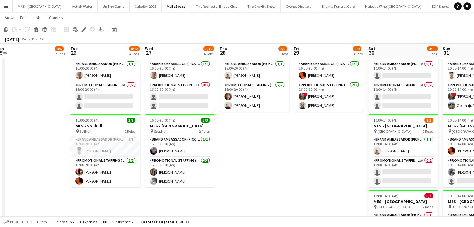
drag, startPoint x: 295, startPoint y: 148, endPoint x: 289, endPoint y: 176, distance: 28.9
click at [263, 154] on app-date-cell "16:00-20:00 (4h) 3/3 MES - Leeds pin Leeds 2 Roles Brand Ambassador (Pick up) 1…" at bounding box center [254, 205] width 74 height 339
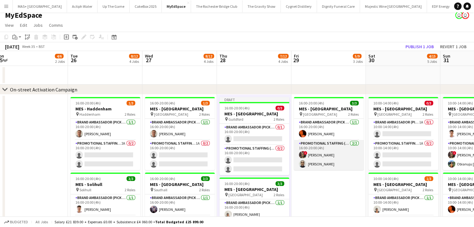
scroll to position [0, 0]
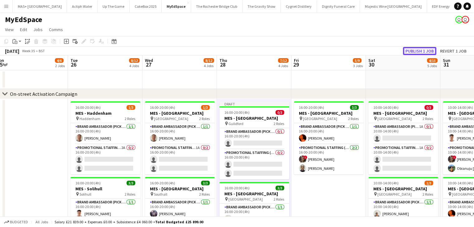
click at [417, 52] on button "Publish 1 job" at bounding box center [419, 51] width 33 height 8
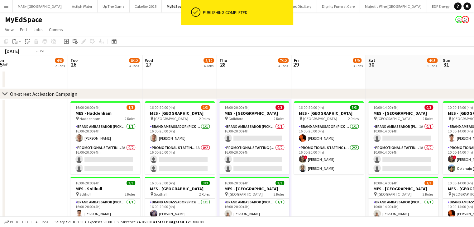
drag, startPoint x: 57, startPoint y: 171, endPoint x: 296, endPoint y: 159, distance: 239.1
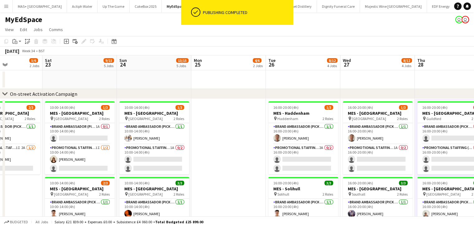
drag, startPoint x: 186, startPoint y: 185, endPoint x: 257, endPoint y: 171, distance: 72.3
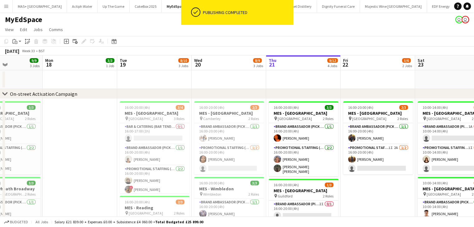
scroll to position [0, 193]
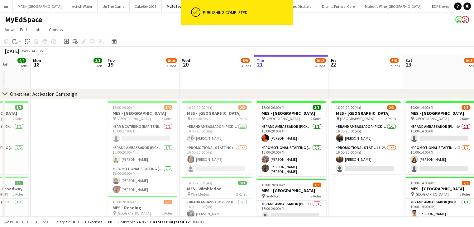
drag, startPoint x: 114, startPoint y: 190, endPoint x: 251, endPoint y: 171, distance: 138.0
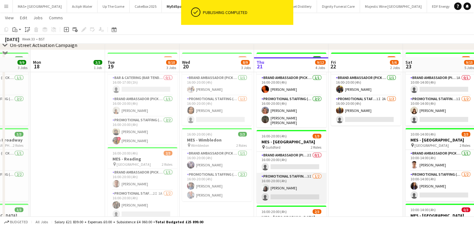
scroll to position [62, 0]
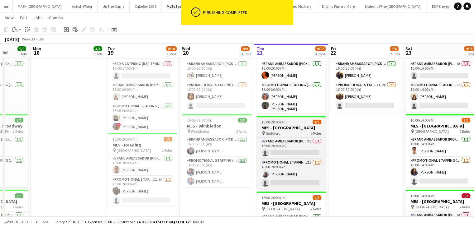
click at [300, 127] on h3 "MES - Guildford" at bounding box center [291, 128] width 70 height 6
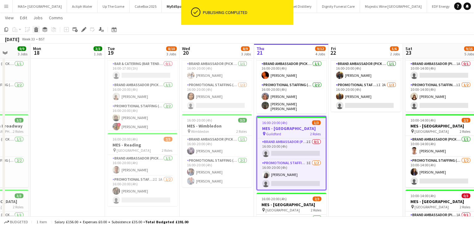
click at [39, 30] on div "Delete" at bounding box center [35, 29] width 7 height 7
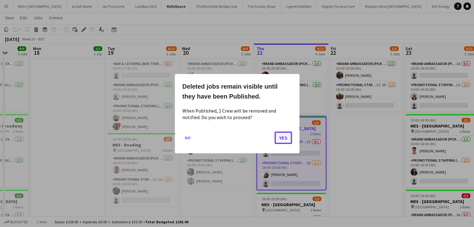
click at [287, 139] on button "Yes" at bounding box center [282, 137] width 17 height 12
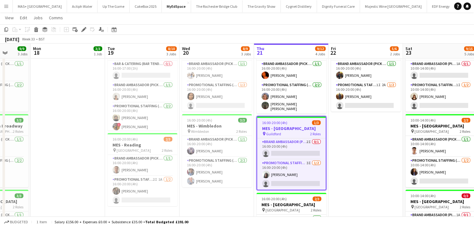
scroll to position [62, 0]
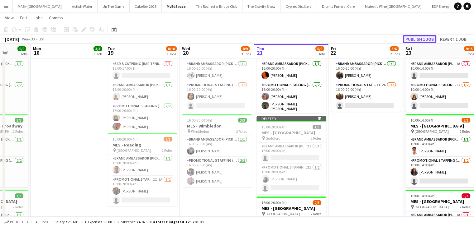
click at [405, 36] on button "Publish 1 job" at bounding box center [419, 39] width 33 height 8
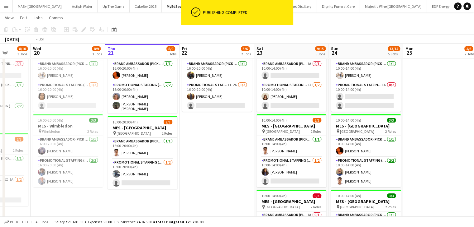
drag, startPoint x: 372, startPoint y: 150, endPoint x: 62, endPoint y: 158, distance: 310.6
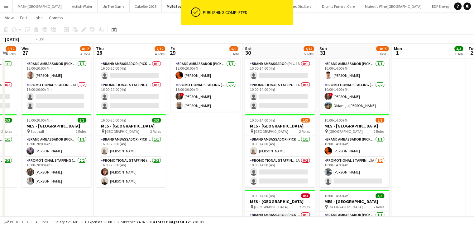
drag, startPoint x: 242, startPoint y: 199, endPoint x: 67, endPoint y: 198, distance: 175.0
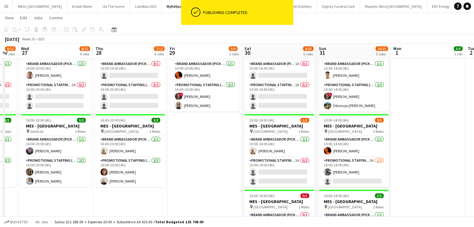
scroll to position [0, 246]
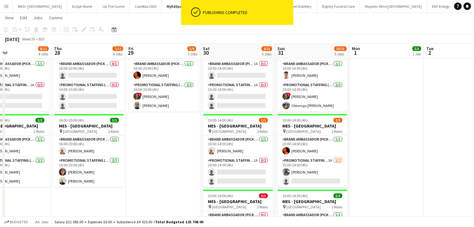
drag, startPoint x: 210, startPoint y: 170, endPoint x: 169, endPoint y: 174, distance: 41.6
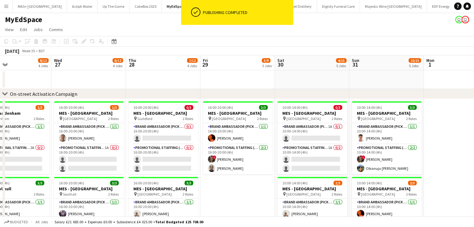
scroll to position [0, 149]
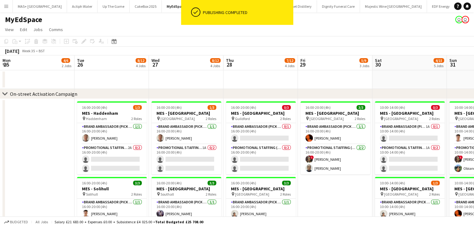
drag, startPoint x: 189, startPoint y: 185, endPoint x: 316, endPoint y: 164, distance: 129.5
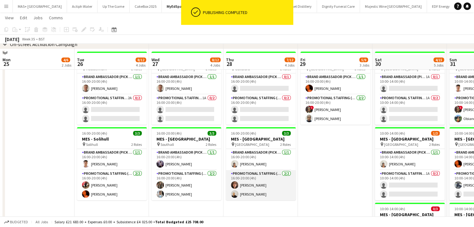
scroll to position [31, 0]
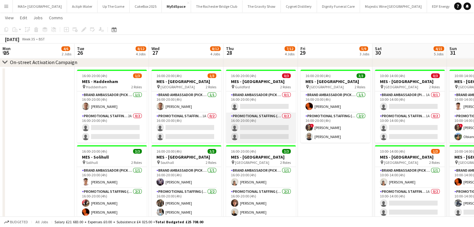
click at [262, 121] on app-card-role "Promotional Staffing (Brand Ambassadors) 0/2 16:00-20:00 (4h) single-neutral-ac…" at bounding box center [261, 128] width 70 height 30
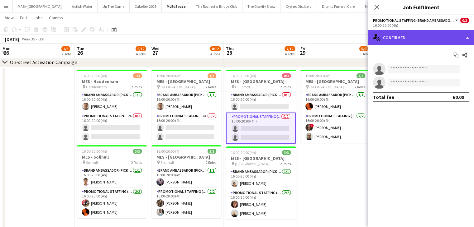
click at [417, 35] on div "single-neutral-actions-check-2 Confirmed" at bounding box center [421, 37] width 106 height 15
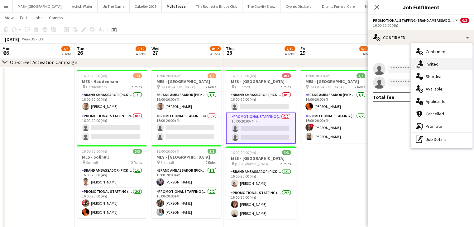
click at [434, 64] on div "single-neutral-actions-share-1 Invited" at bounding box center [441, 64] width 62 height 12
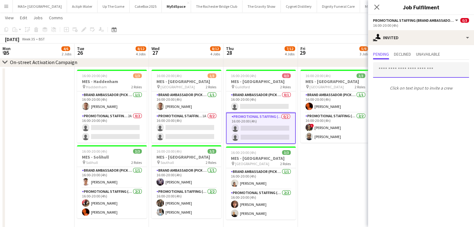
click at [399, 65] on input "text" at bounding box center [421, 70] width 96 height 16
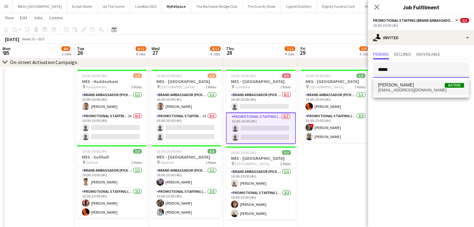
type input "*****"
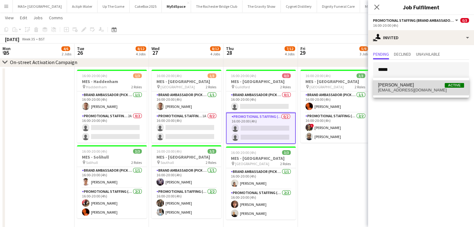
click at [420, 85] on span "Tanya Mubata Active" at bounding box center [421, 85] width 86 height 5
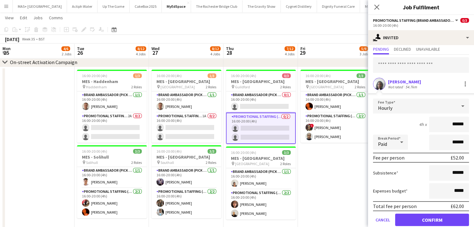
scroll to position [27, 0]
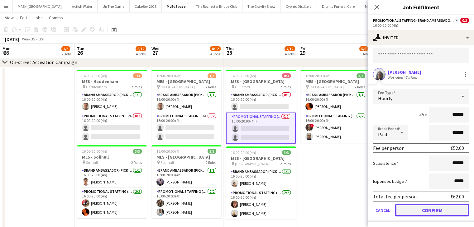
click at [415, 210] on button "Confirm" at bounding box center [432, 210] width 74 height 12
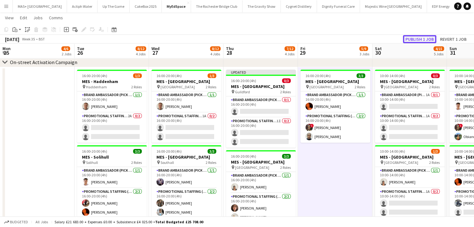
click at [415, 37] on button "Publish 1 job" at bounding box center [419, 39] width 33 height 8
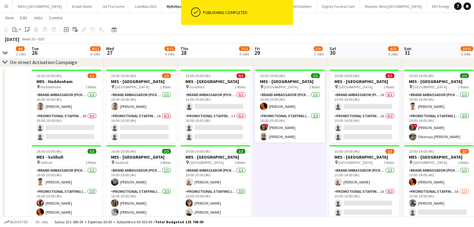
drag, startPoint x: 332, startPoint y: 168, endPoint x: 276, endPoint y: 149, distance: 59.7
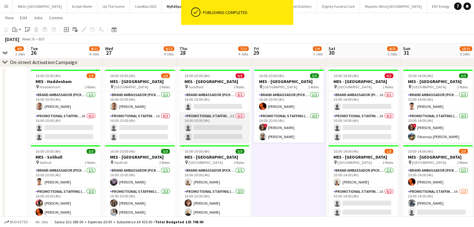
click at [218, 120] on app-card-role "Promotional Staffing (Brand Ambassadors) 1I 0/2 16:00-20:00 (4h) single-neutral…" at bounding box center [214, 128] width 70 height 30
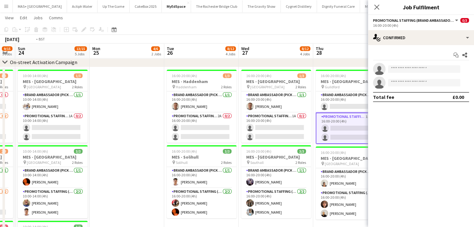
drag, startPoint x: 12, startPoint y: 102, endPoint x: 297, endPoint y: 102, distance: 284.9
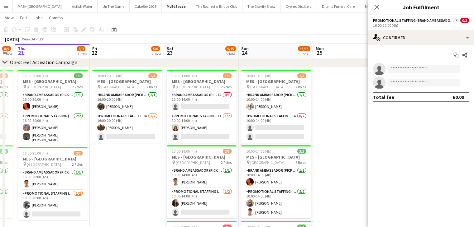
scroll to position [0, 154]
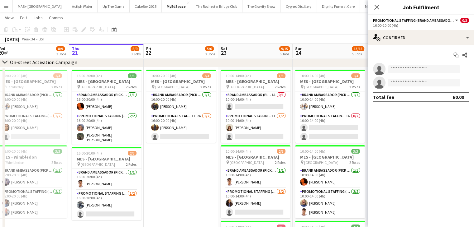
drag, startPoint x: 179, startPoint y: 134, endPoint x: 301, endPoint y: 134, distance: 122.1
click at [237, 120] on app-card-role "Promotional Staffing (Brand Ambassadors) 1I 1/2 10:00-14:00 (4h) Amelie Forbes …" at bounding box center [255, 128] width 70 height 30
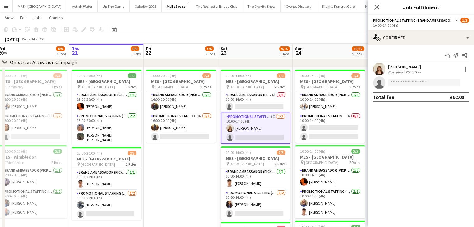
scroll to position [0, 154]
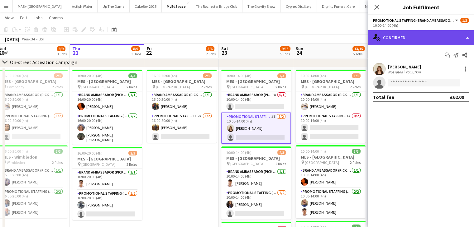
click at [406, 38] on div "single-neutral-actions-check-2 Confirmed" at bounding box center [421, 37] width 106 height 15
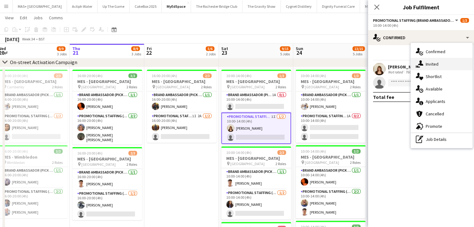
click at [438, 60] on div "single-neutral-actions-share-1 Invited" at bounding box center [441, 64] width 62 height 12
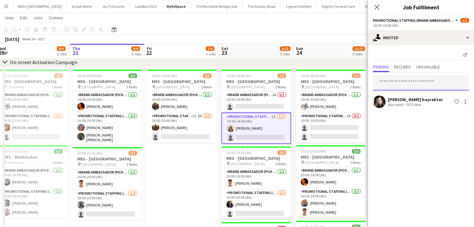
click at [401, 80] on input "text" at bounding box center [421, 83] width 96 height 16
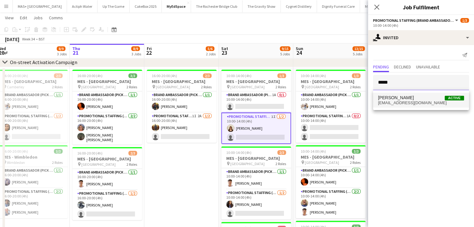
type input "*****"
click at [399, 105] on span "tmubata11@gmail.com" at bounding box center [421, 103] width 86 height 5
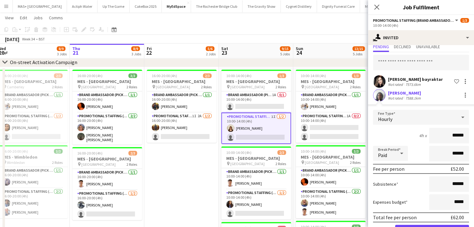
scroll to position [41, 0]
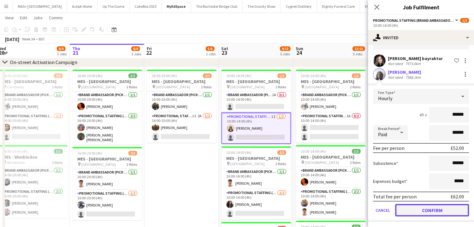
click at [420, 210] on button "Confirm" at bounding box center [432, 210] width 74 height 12
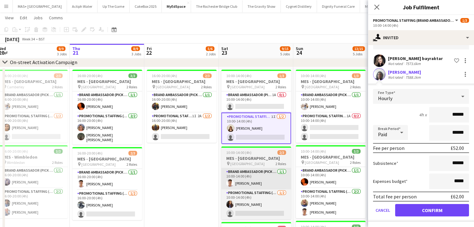
scroll to position [0, 0]
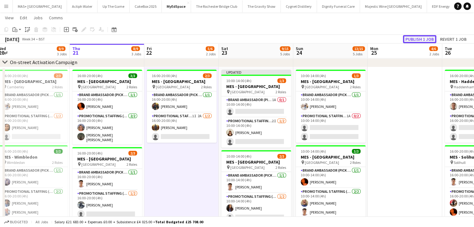
click at [425, 39] on button "Publish 1 job" at bounding box center [419, 39] width 33 height 8
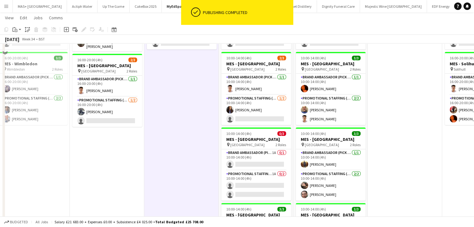
scroll to position [93, 0]
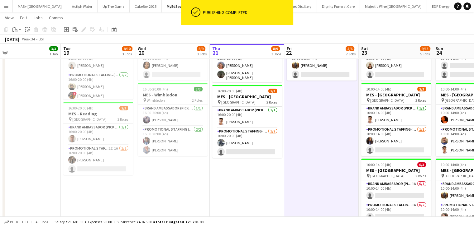
drag, startPoint x: 173, startPoint y: 175, endPoint x: 311, endPoint y: 156, distance: 138.9
click at [311, 156] on app-calendar-viewport "Sat 16 6/6 2 Jobs Sun 17 9/9 3 Jobs Mon 18 3/3 1 Job Tue 19 8/10 3 Jobs Wed 20 …" at bounding box center [237, 225] width 474 height 588
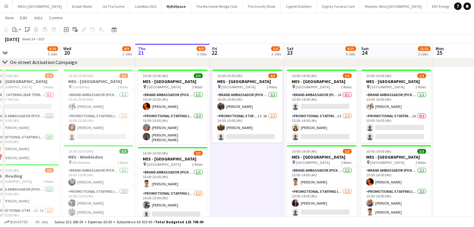
scroll to position [0, 246]
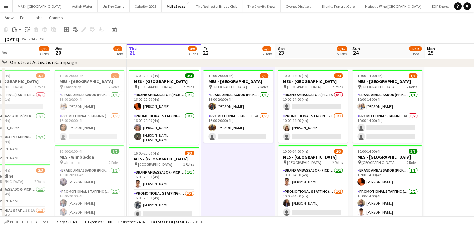
drag, startPoint x: 322, startPoint y: 152, endPoint x: 240, endPoint y: 155, distance: 81.3
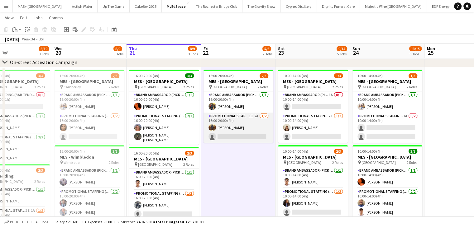
click at [235, 119] on app-card-role "Promotional Staffing (Brand Ambassadors) 1I 2A 1/2 16:00-20:00 (4h) Anthony Mar…" at bounding box center [238, 128] width 70 height 30
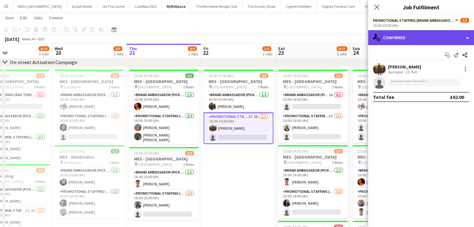
click at [415, 37] on div "single-neutral-actions-check-2 Confirmed" at bounding box center [421, 37] width 106 height 15
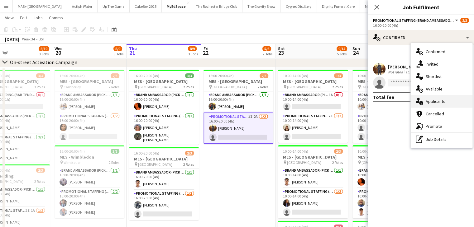
click at [450, 102] on div "single-neutral-actions-information Applicants" at bounding box center [441, 101] width 62 height 12
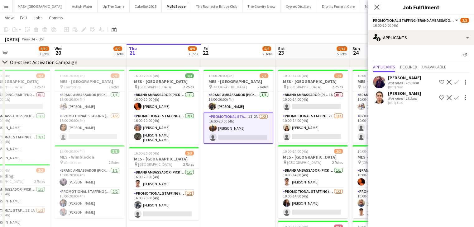
click at [405, 86] on div "05-08-2025 00:06" at bounding box center [404, 87] width 33 height 4
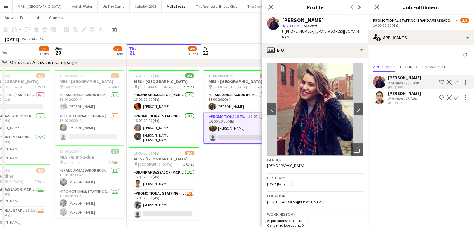
click at [405, 100] on div "18.2km" at bounding box center [411, 98] width 14 height 5
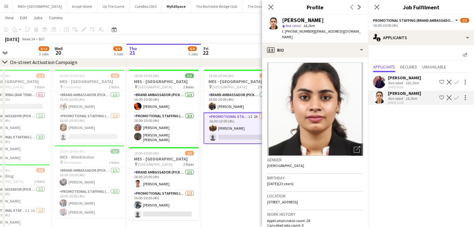
click at [403, 85] on div "05-08-2025 00:06" at bounding box center [404, 87] width 33 height 4
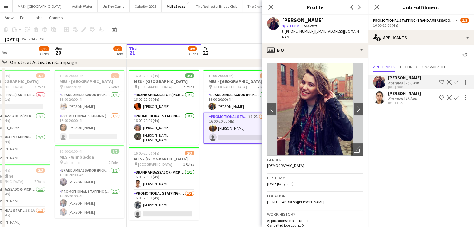
click at [456, 80] on app-icon "Confirm" at bounding box center [456, 82] width 5 height 5
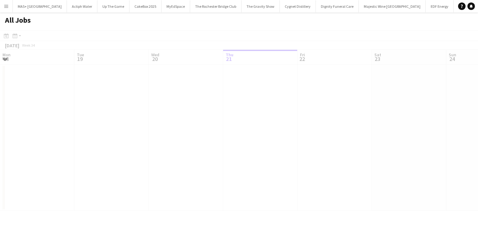
scroll to position [0, 149]
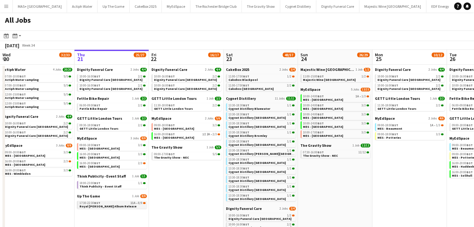
click at [88, 206] on span "Royal [PERSON_NAME] Album Release" at bounding box center [107, 207] width 57 height 4
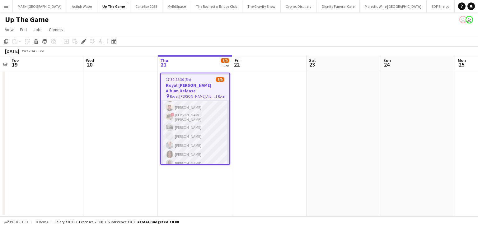
scroll to position [24, 0]
click at [200, 116] on app-card-role "Promotional Staffing (Brand Ambassadors) 11A [DATE] 17:30-22:30 (5h) [PERSON_NA…" at bounding box center [195, 124] width 69 height 95
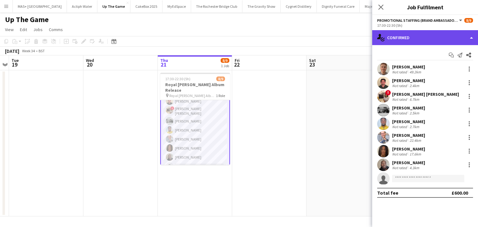
click at [393, 35] on div "single-neutral-actions-check-2 Confirmed" at bounding box center [425, 37] width 106 height 15
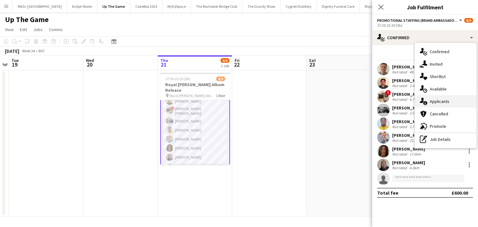
click at [443, 105] on div "single-neutral-actions-information Applicants" at bounding box center [446, 101] width 62 height 12
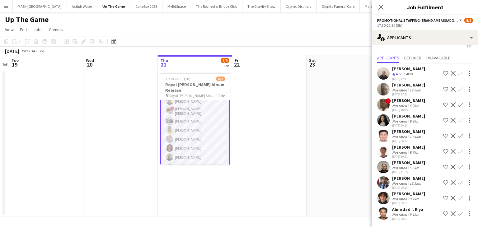
scroll to position [20, 0]
click at [406, 150] on div "Not rated" at bounding box center [400, 152] width 16 height 5
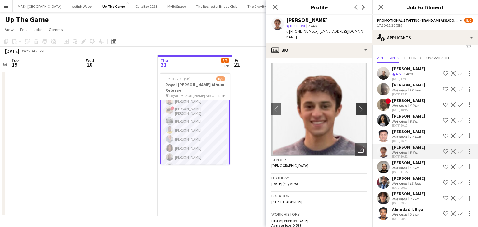
click at [358, 106] on app-icon "chevron-right" at bounding box center [363, 109] width 10 height 7
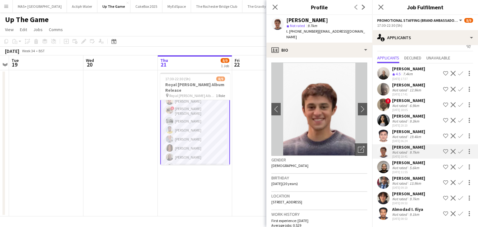
click at [191, 192] on app-date-cell "17:30-22:30 (5h) 8/9 Royal [PERSON_NAME] Album Release pin Royal [PERSON_NAME] …" at bounding box center [195, 143] width 74 height 146
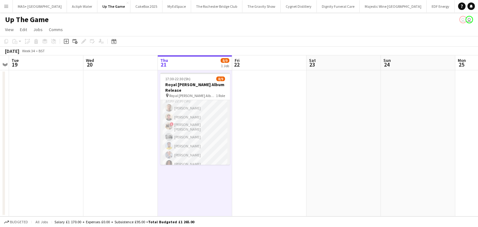
scroll to position [0, 0]
